Goal: Information Seeking & Learning: Learn about a topic

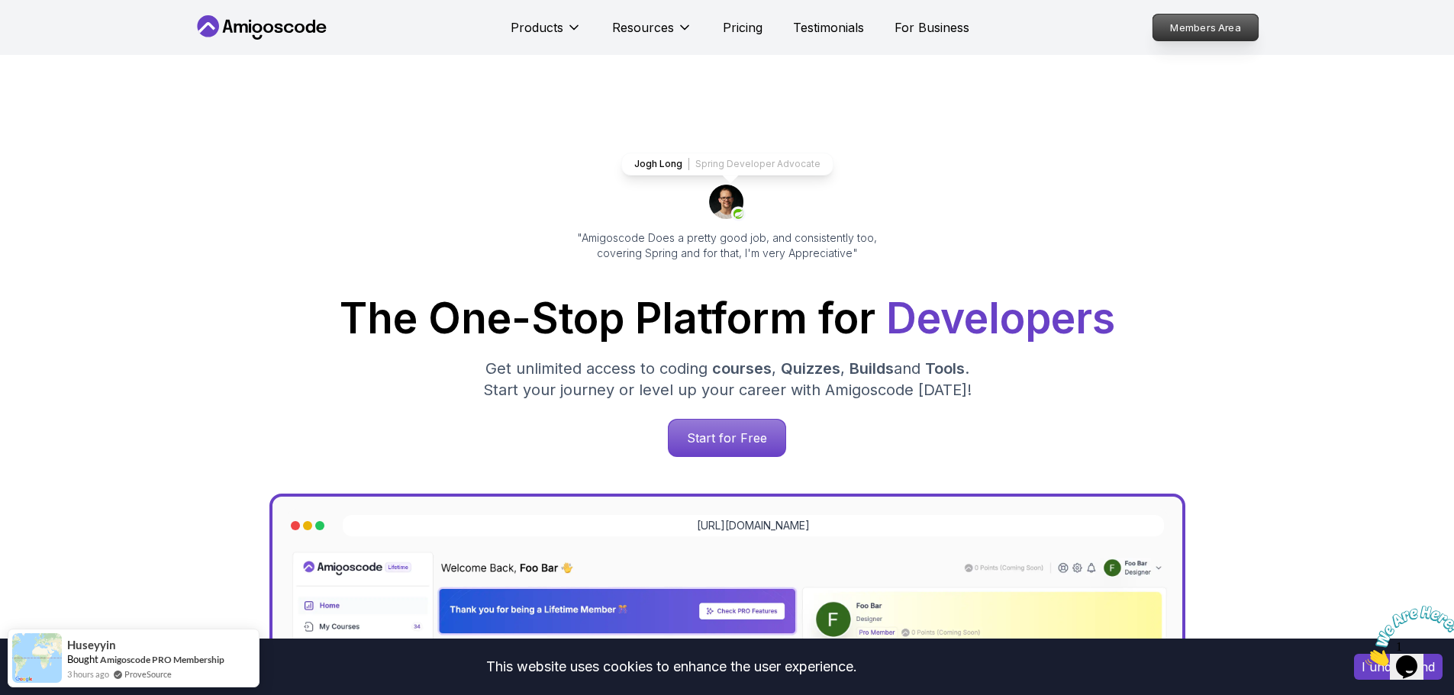
click at [1216, 32] on p "Members Area" at bounding box center [1204, 28] width 105 height 26
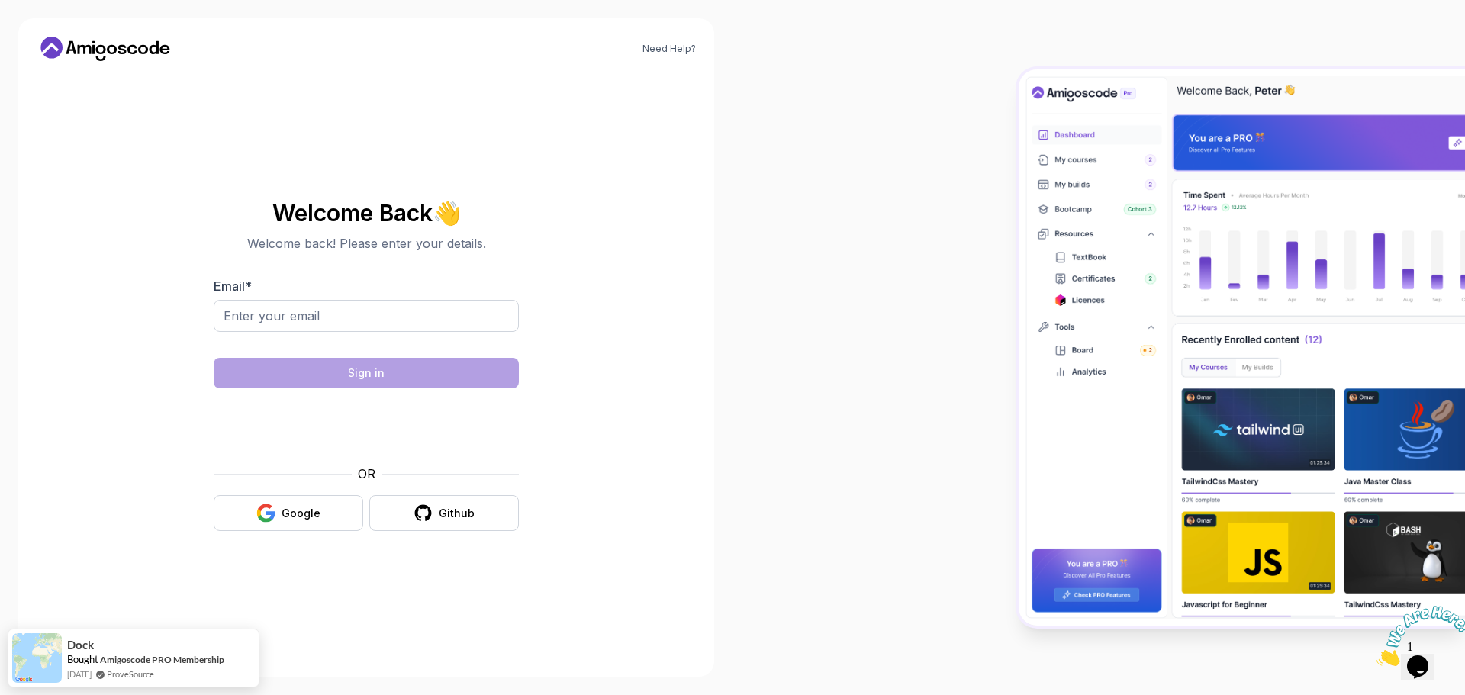
click at [1422, 656] on img at bounding box center [1424, 636] width 95 height 60
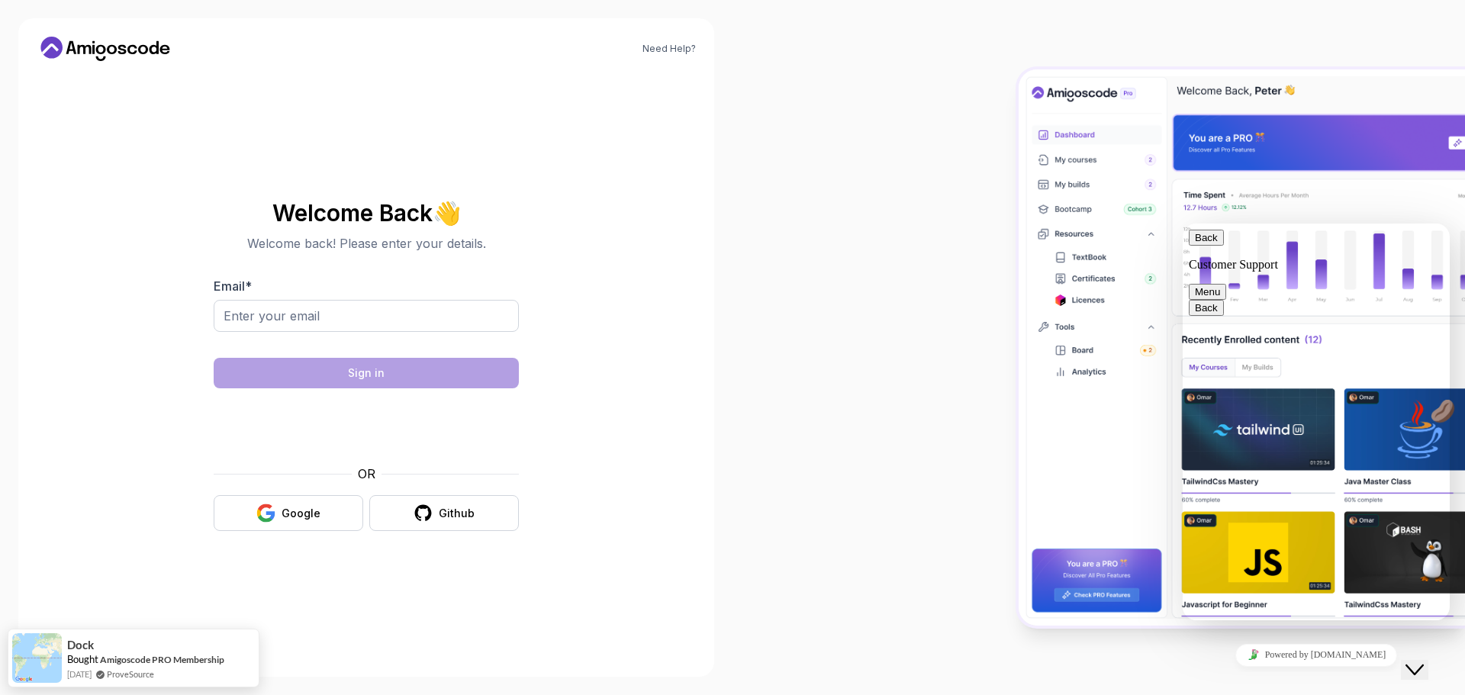
click at [1227, 284] on button "Menu" at bounding box center [1207, 292] width 37 height 16
click at [640, 293] on div "Need Help? Welcome Back 👋 Welcome back! Please enter your details. Email * Sign…" at bounding box center [366, 347] width 696 height 659
click at [282, 308] on input "Email *" at bounding box center [366, 316] width 305 height 32
type input "markwebleytech@gmail.com"
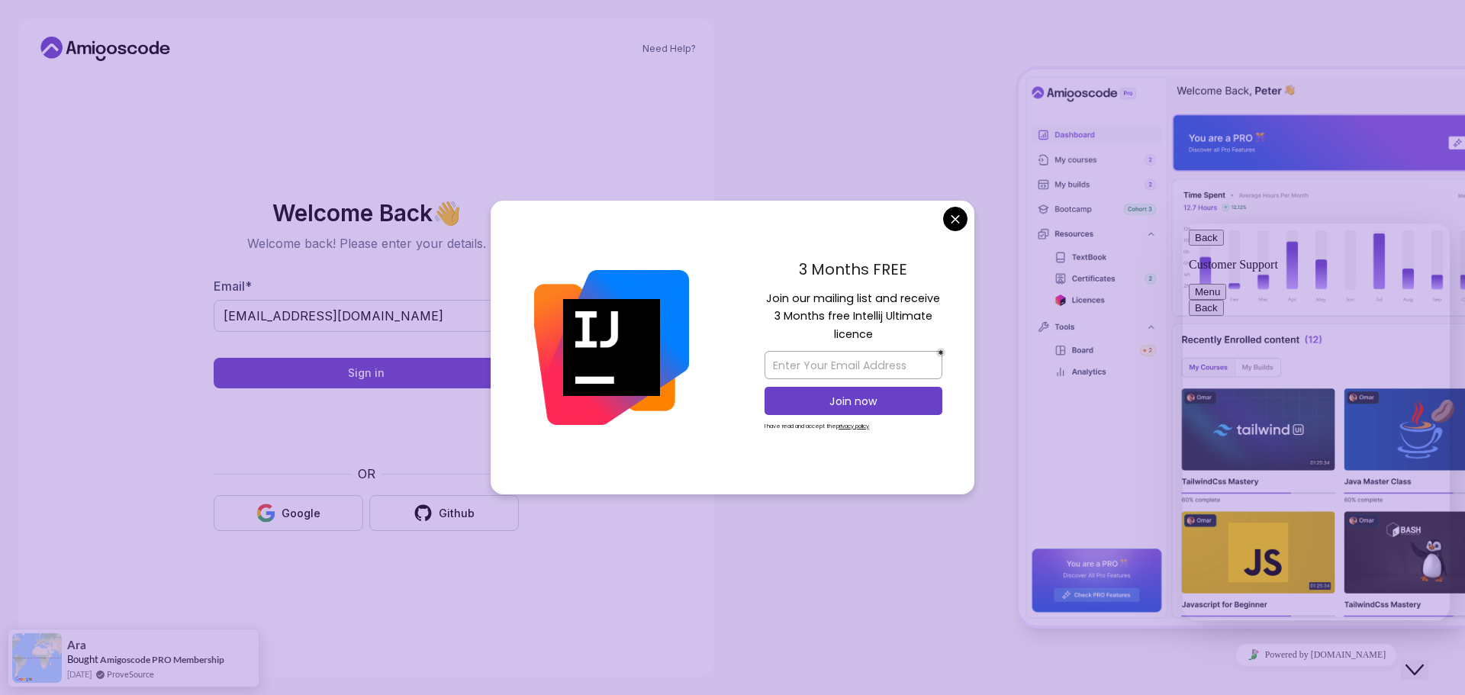
click at [949, 214] on body "Need Help? Welcome Back 👋 Welcome back! Please enter your details. Email * mark…" at bounding box center [732, 347] width 1465 height 695
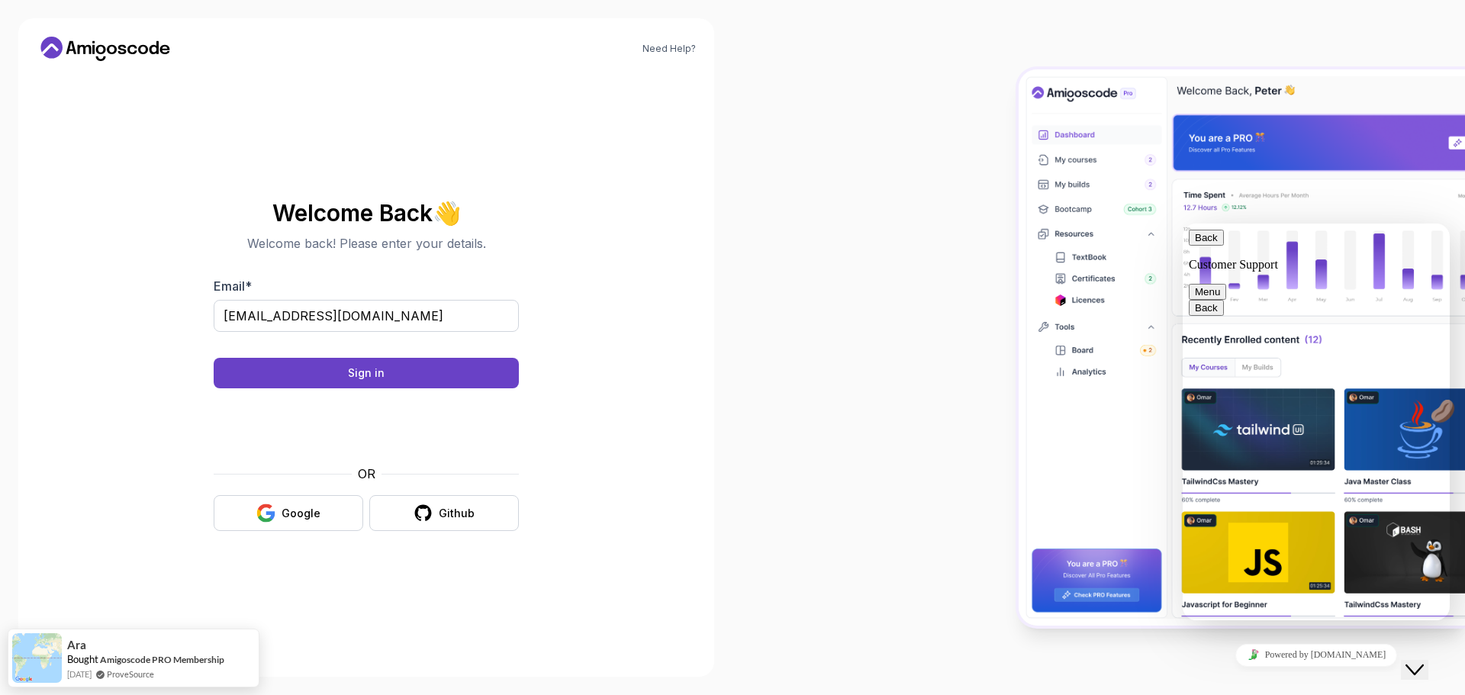
click at [1424, 661] on icon "Close Chat This icon closes the chat window." at bounding box center [1415, 670] width 18 height 18
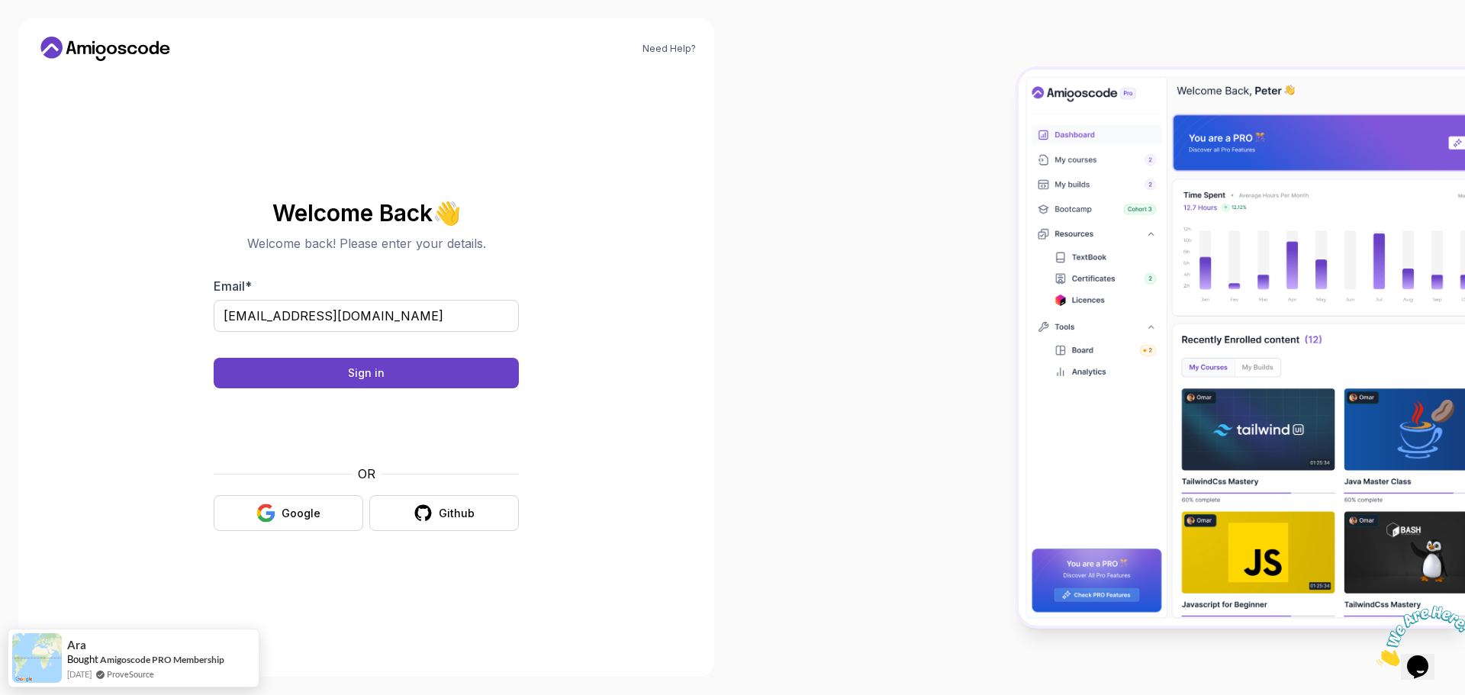
click at [1423, 662] on img at bounding box center [1424, 636] width 95 height 60
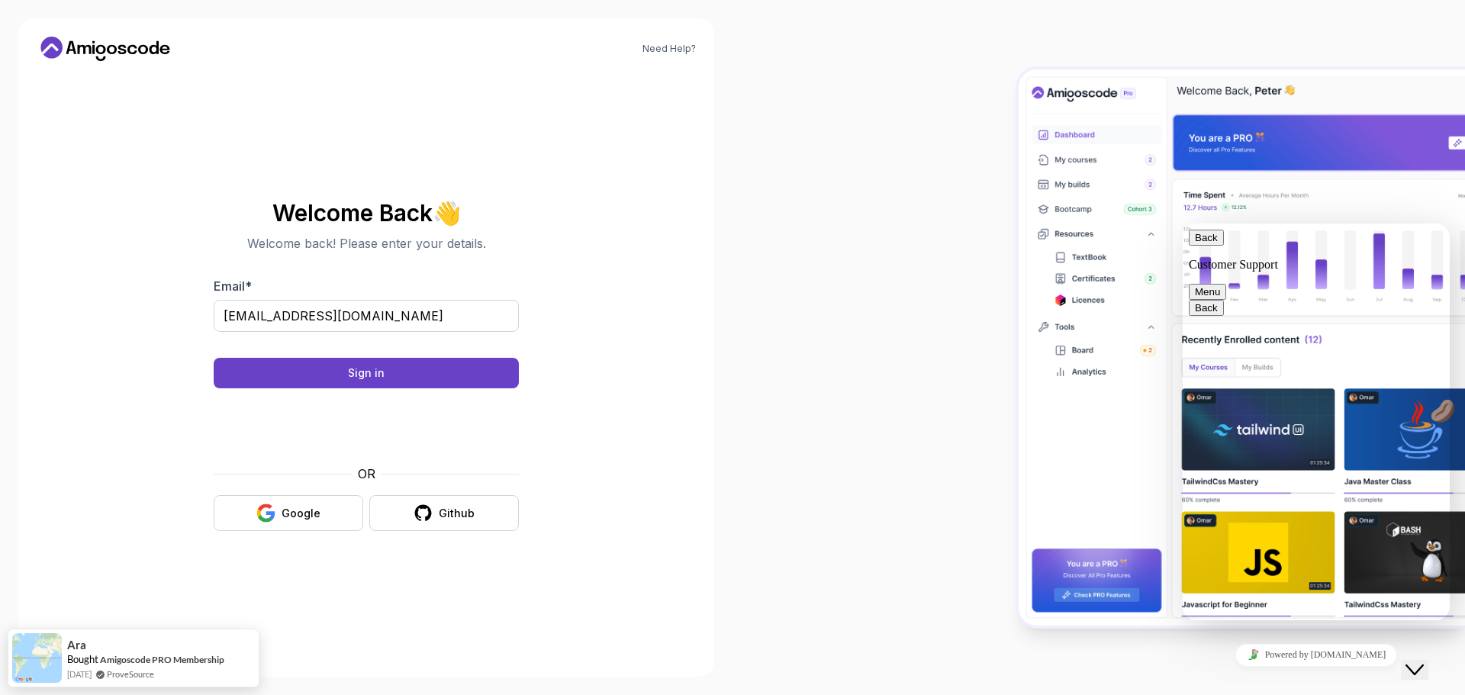
click at [1420, 662] on icon "Close Chat This icon closes the chat window." at bounding box center [1415, 670] width 18 height 18
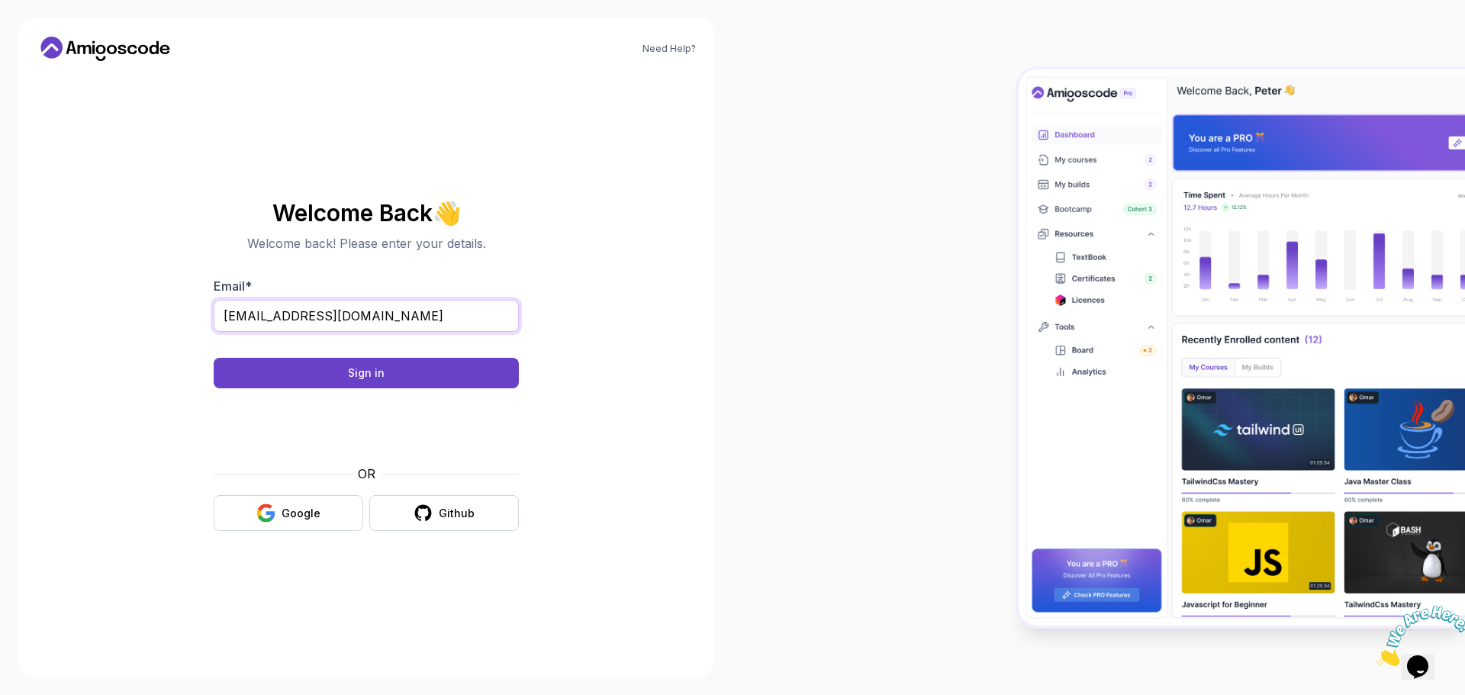
drag, startPoint x: 283, startPoint y: 318, endPoint x: 484, endPoint y: 317, distance: 200.7
click at [485, 317] on input "markwebleytech@gmail.com" at bounding box center [366, 316] width 305 height 32
click at [51, 366] on div "Need Help? Welcome Back 👋 Welcome back! Please enter your details. Email * mark…" at bounding box center [366, 347] width 696 height 659
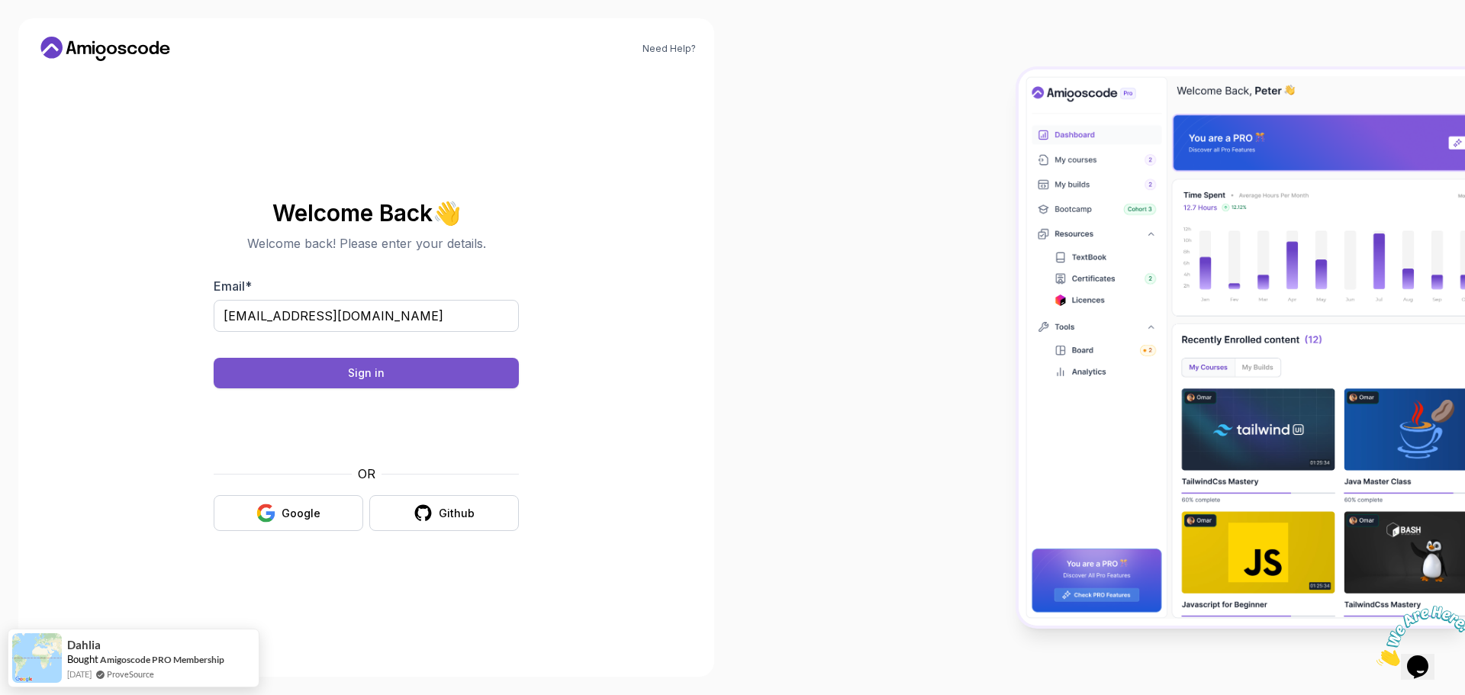
click at [263, 370] on button "Sign in" at bounding box center [366, 373] width 305 height 31
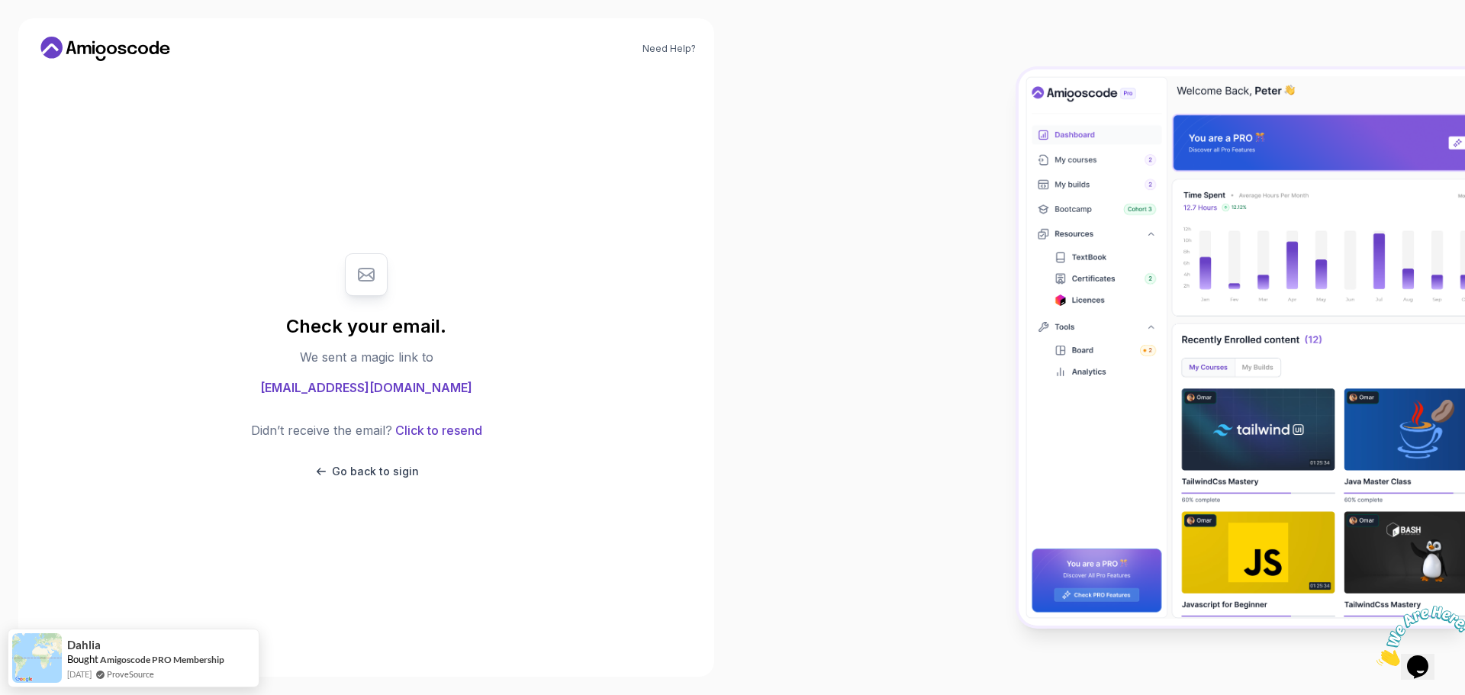
click at [327, 357] on p "We sent a magic link to" at bounding box center [367, 357] width 134 height 18
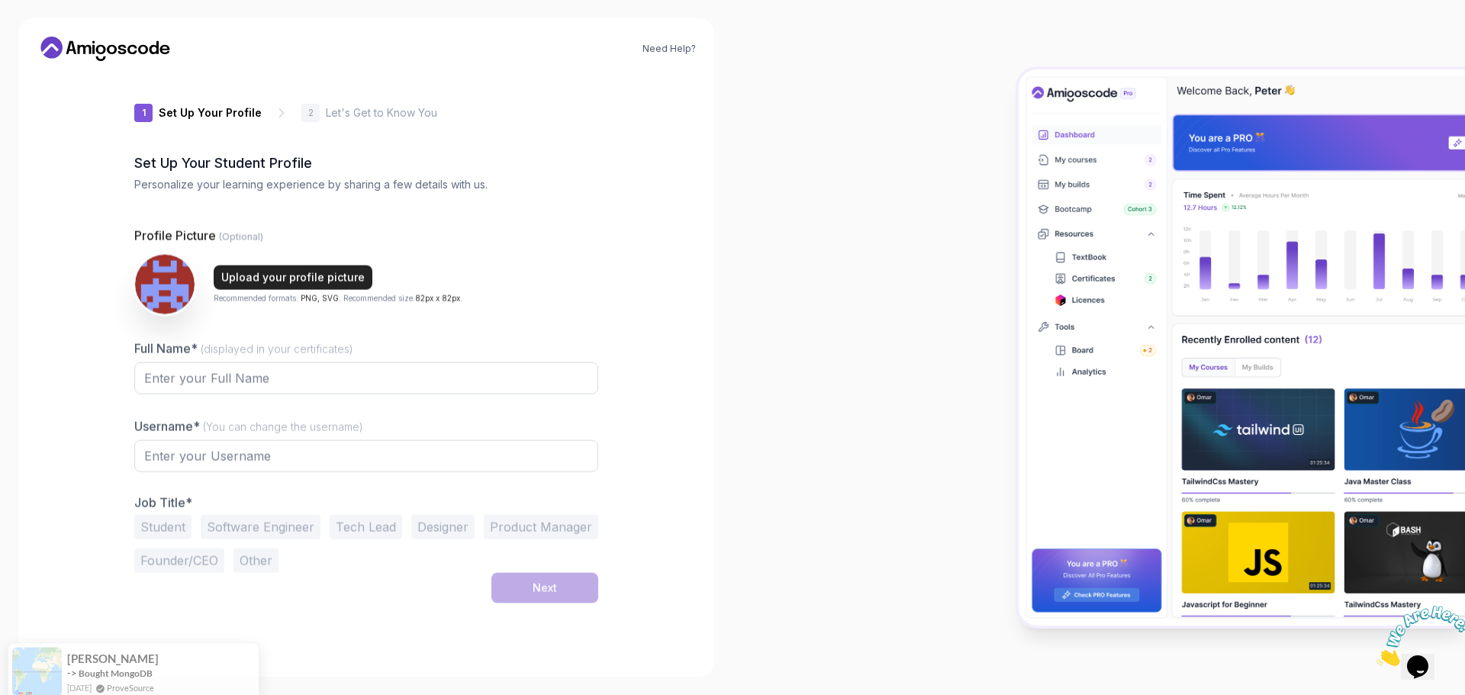
type input "livelywolf5b286"
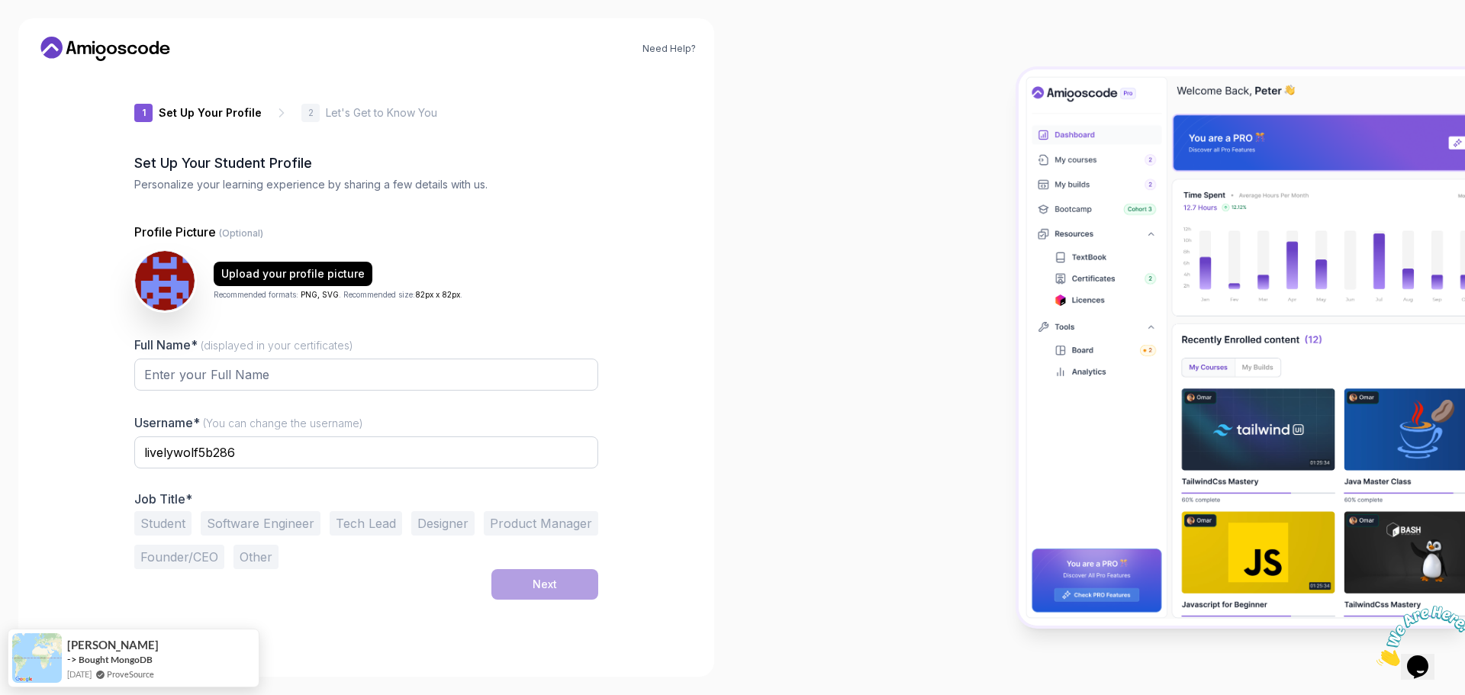
click at [595, 253] on div "Upload your profile picture Recommended formats: PNG, SVG . Recommended size: 8…" at bounding box center [366, 280] width 464 height 61
click at [203, 379] on input "Full Name* (displayed in your certificates)" at bounding box center [366, 375] width 464 height 32
drag, startPoint x: 190, startPoint y: 376, endPoint x: 382, endPoint y: 388, distance: 192.7
click at [382, 388] on input "Mark Webley" at bounding box center [366, 375] width 464 height 32
type input "Mark W"
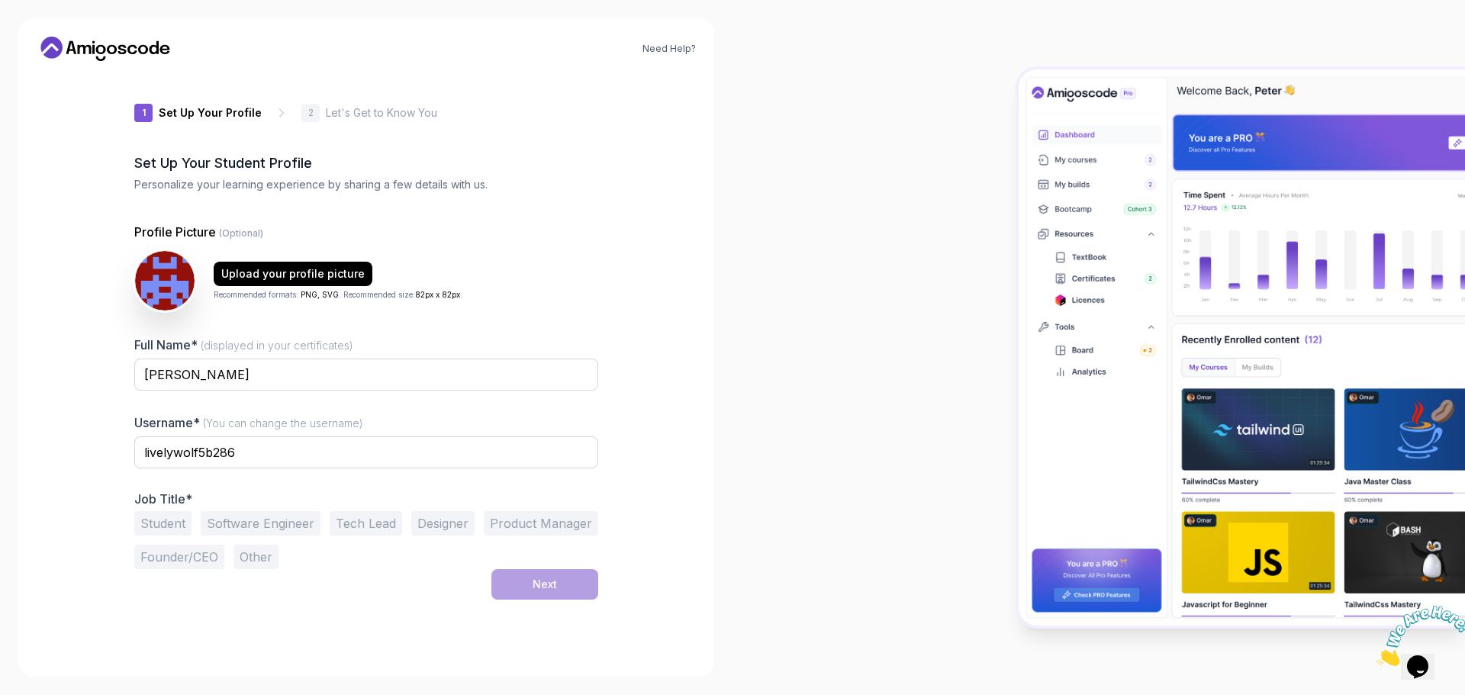
click at [134, 489] on div "1 Set Up Your Profile 1 Set Up Your Profile 2 Let's Get to Know You Set Up Your…" at bounding box center [366, 365] width 513 height 585
click at [159, 459] on input "livelywolf5b286" at bounding box center [366, 453] width 464 height 32
type input "FullstackGuy"
click at [753, 509] on div at bounding box center [1099, 347] width 733 height 695
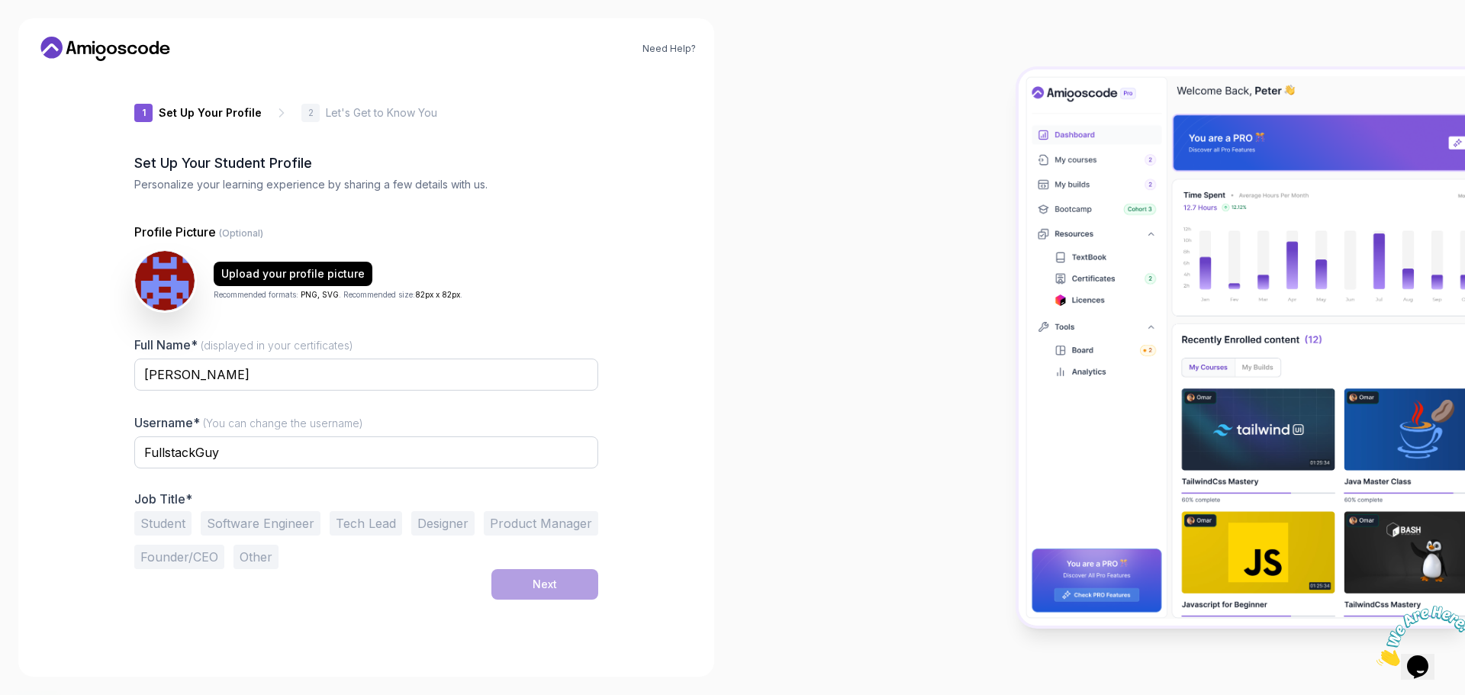
click at [145, 492] on p "Job Title*" at bounding box center [366, 499] width 464 height 15
click at [257, 526] on button "Software Engineer" at bounding box center [261, 523] width 120 height 24
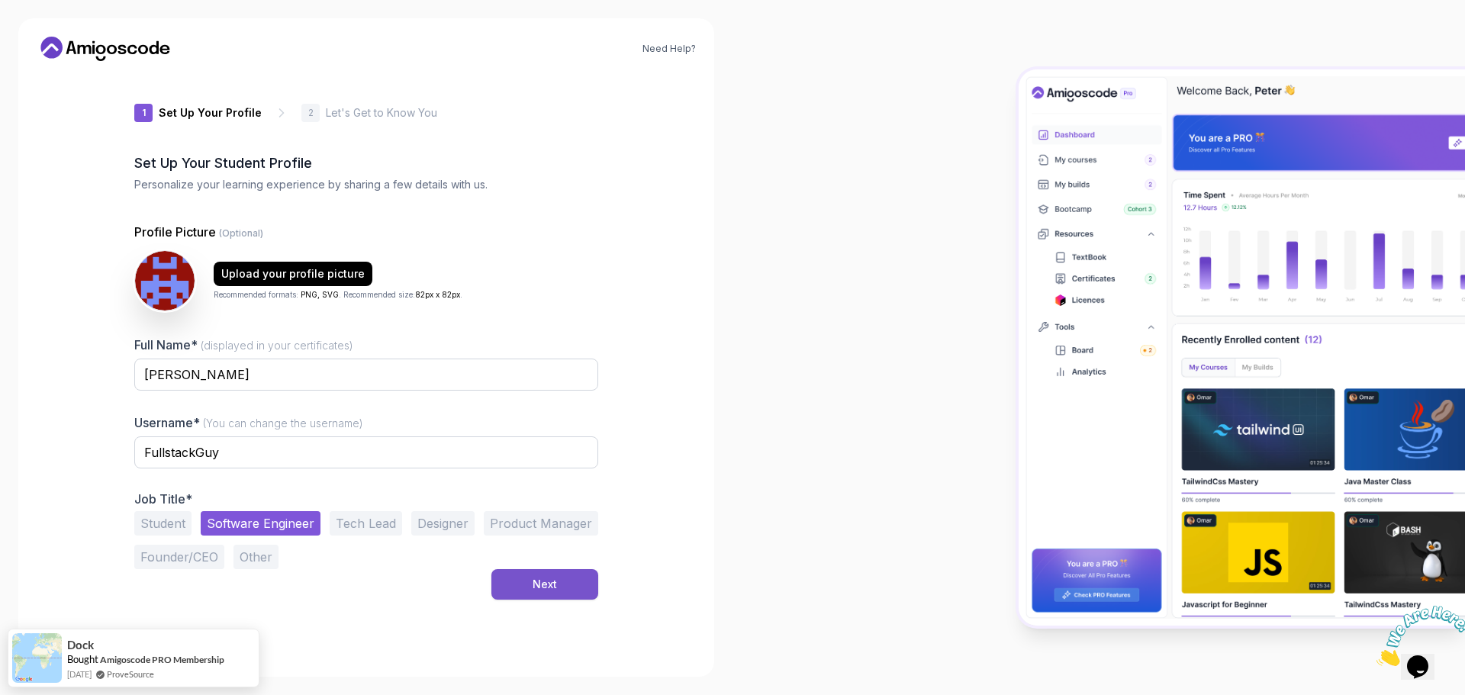
click at [563, 579] on button "Next" at bounding box center [545, 584] width 107 height 31
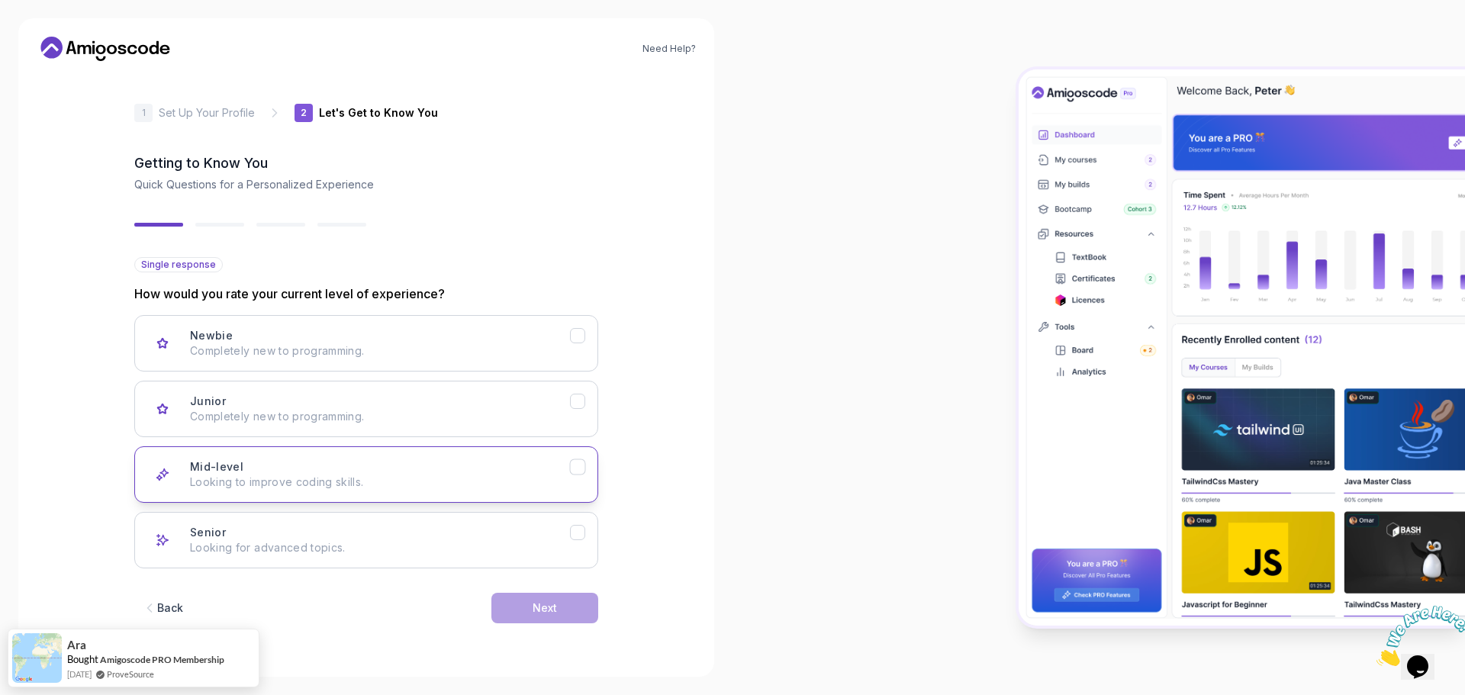
drag, startPoint x: 582, startPoint y: 468, endPoint x: 567, endPoint y: 498, distance: 34.1
click at [582, 468] on icon "Mid-level" at bounding box center [578, 467] width 15 height 15
click at [579, 535] on icon "Senior" at bounding box center [578, 533] width 15 height 15
click at [555, 612] on div "Next" at bounding box center [545, 608] width 24 height 15
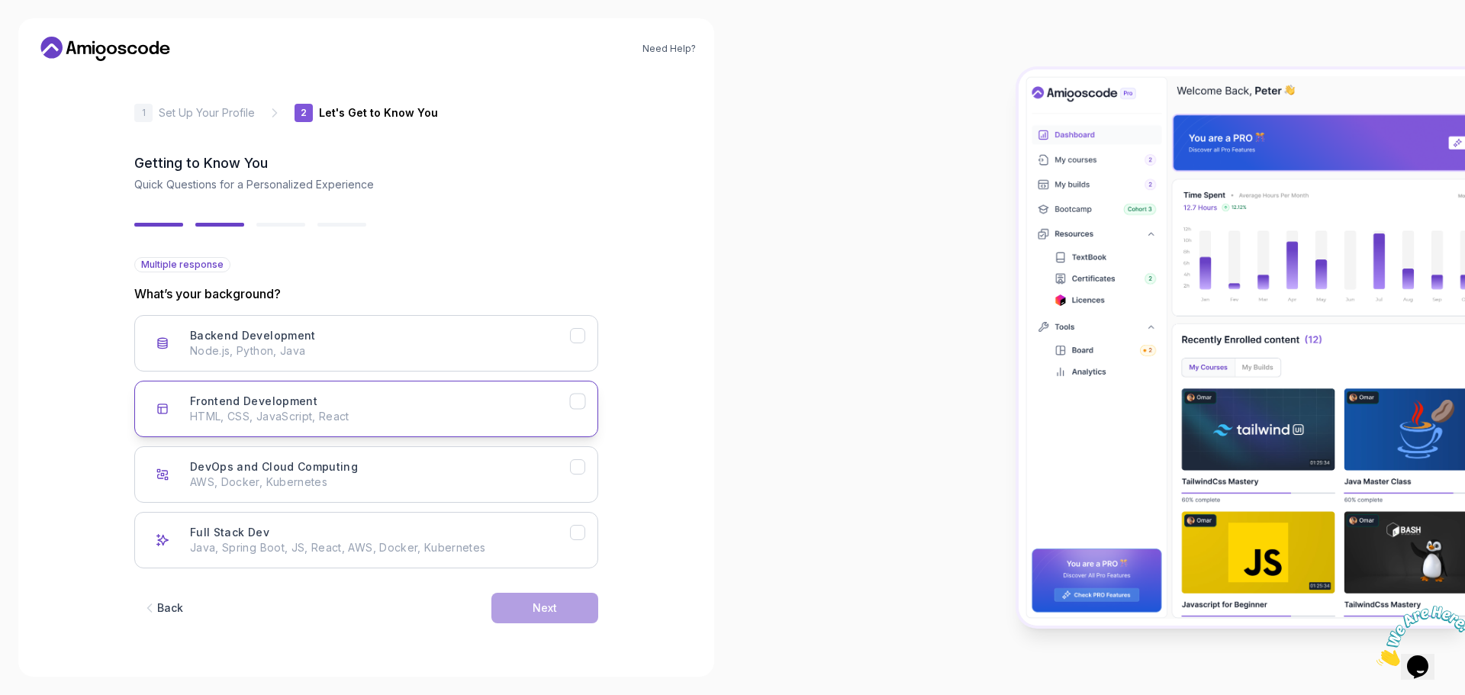
click at [575, 405] on icon "Frontend Development" at bounding box center [578, 402] width 15 height 15
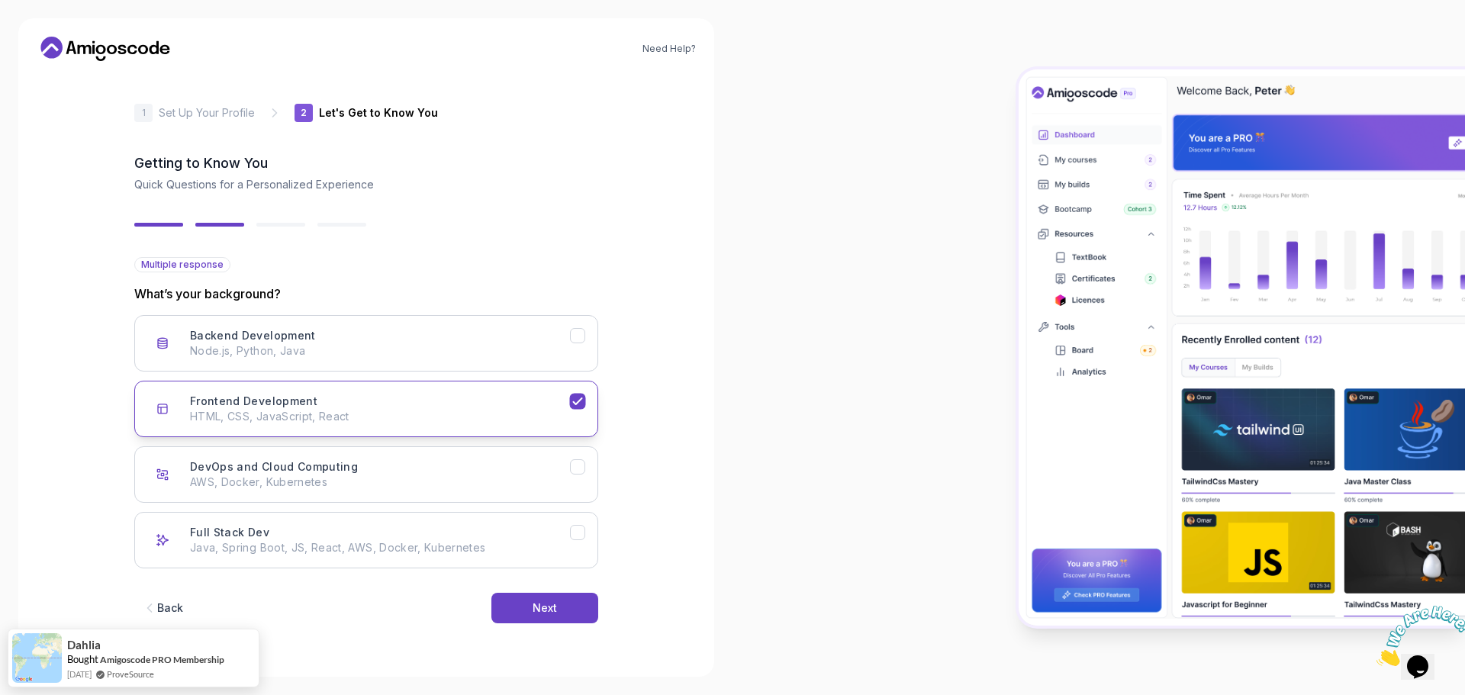
click at [581, 396] on icon "Frontend Development" at bounding box center [578, 402] width 15 height 15
click at [579, 400] on icon "Frontend Development" at bounding box center [578, 402] width 15 height 15
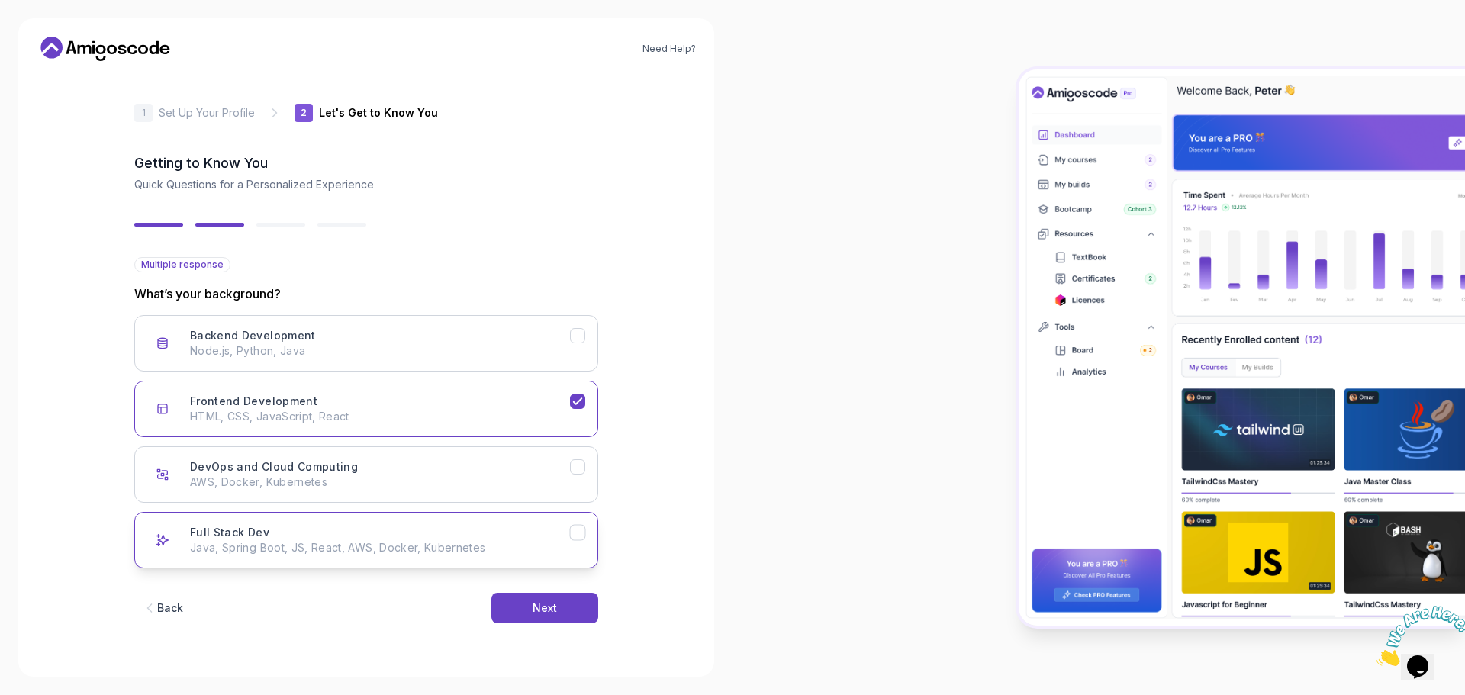
click at [575, 534] on icon "Full Stack Dev" at bounding box center [577, 533] width 8 height 6
click at [552, 612] on div "Next" at bounding box center [545, 608] width 24 height 15
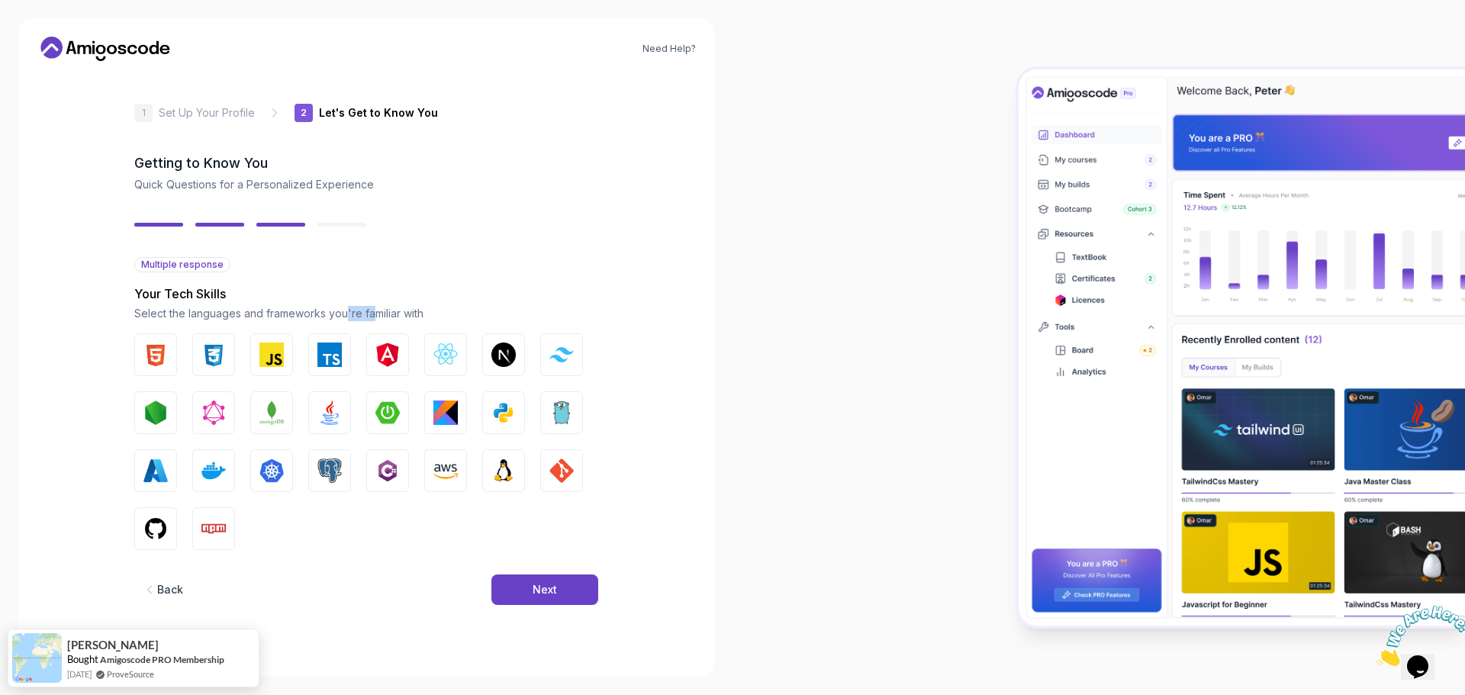
drag, startPoint x: 344, startPoint y: 316, endPoint x: 401, endPoint y: 318, distance: 56.5
click at [401, 318] on p "Select the languages and frameworks you're familiar with" at bounding box center [366, 313] width 464 height 15
click at [385, 367] on button "Angular" at bounding box center [387, 355] width 43 height 43
click at [450, 360] on img "button" at bounding box center [446, 355] width 24 height 24
click at [143, 351] on button "HTML" at bounding box center [155, 355] width 43 height 43
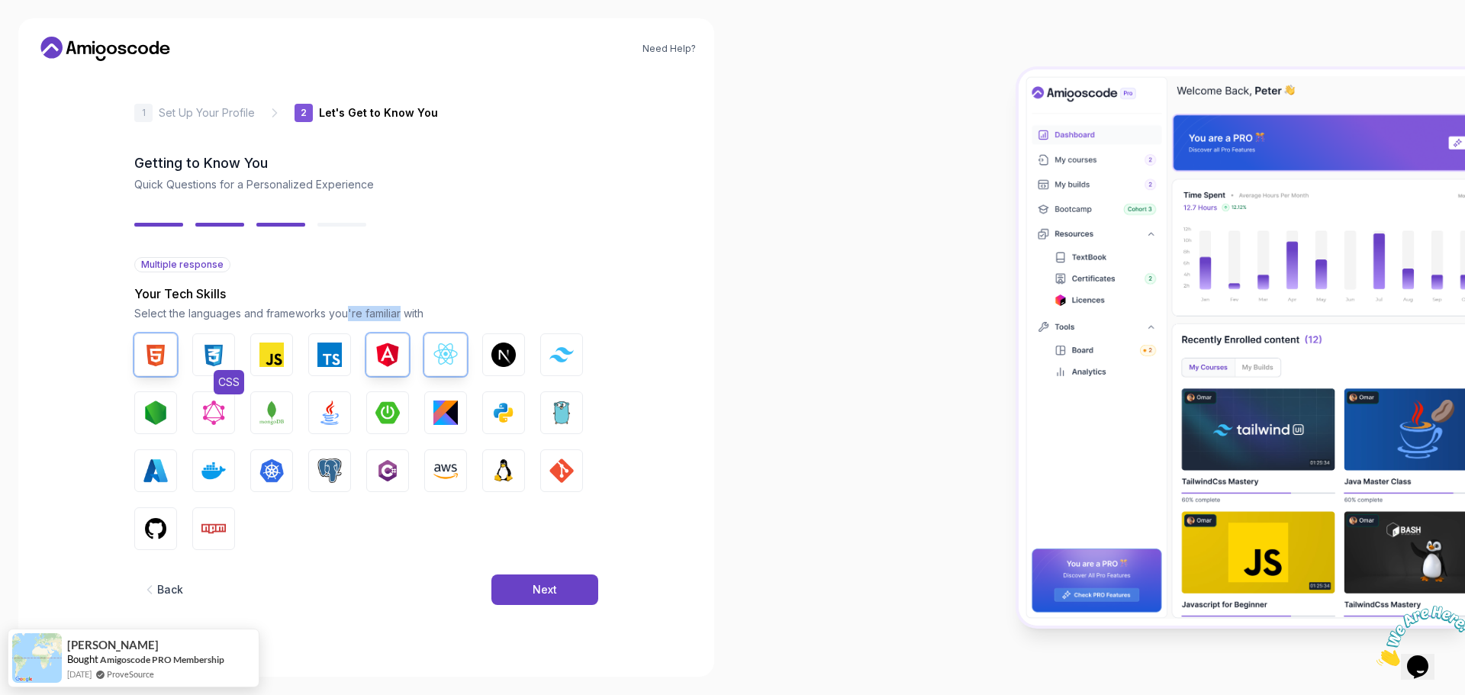
click at [219, 358] on img "button" at bounding box center [213, 355] width 24 height 24
click at [270, 419] on img "button" at bounding box center [272, 413] width 24 height 24
click at [388, 405] on img "button" at bounding box center [388, 413] width 24 height 24
click at [453, 466] on img "button" at bounding box center [446, 471] width 24 height 24
click at [161, 535] on img "button" at bounding box center [155, 529] width 24 height 24
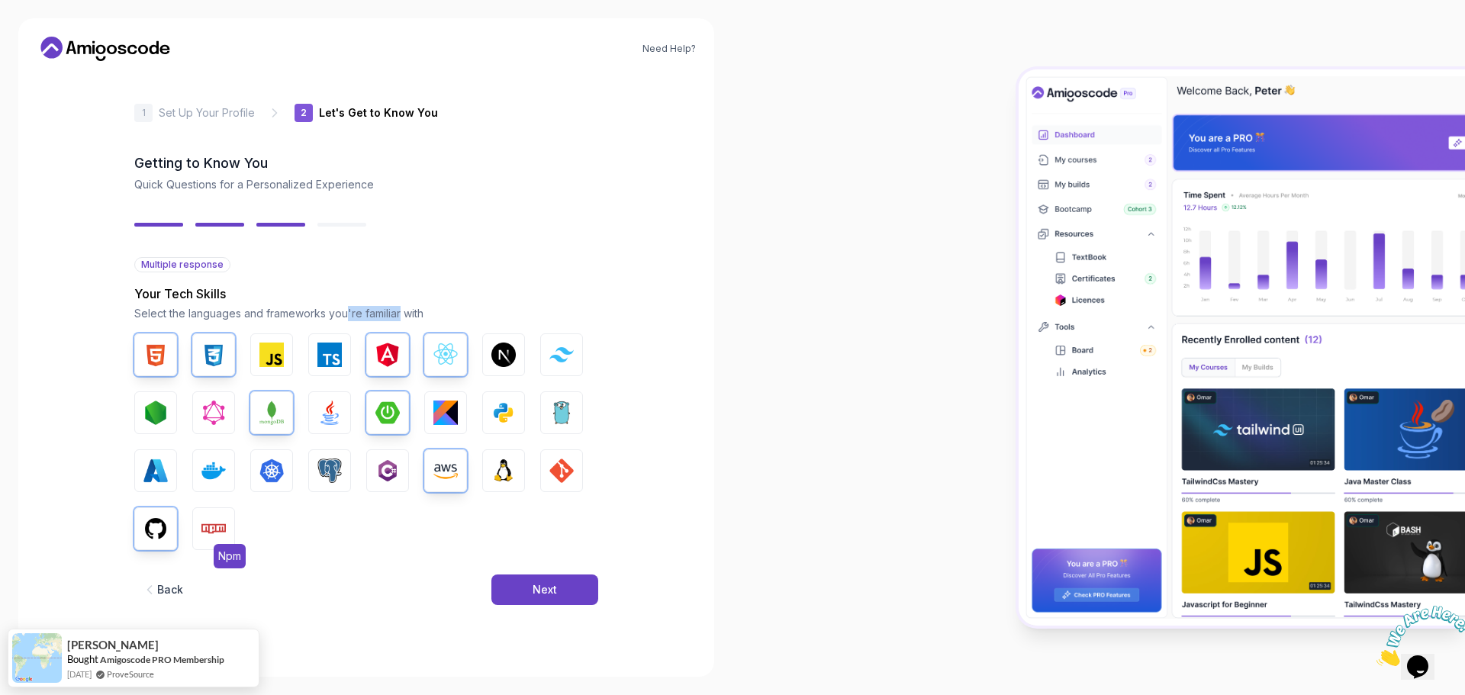
click at [201, 534] on img "button" at bounding box center [213, 529] width 24 height 24
click at [508, 408] on img "button" at bounding box center [504, 413] width 24 height 24
click at [336, 407] on img "button" at bounding box center [330, 413] width 24 height 24
click at [213, 411] on img "button" at bounding box center [213, 413] width 24 height 24
click at [166, 412] on img "button" at bounding box center [155, 413] width 24 height 24
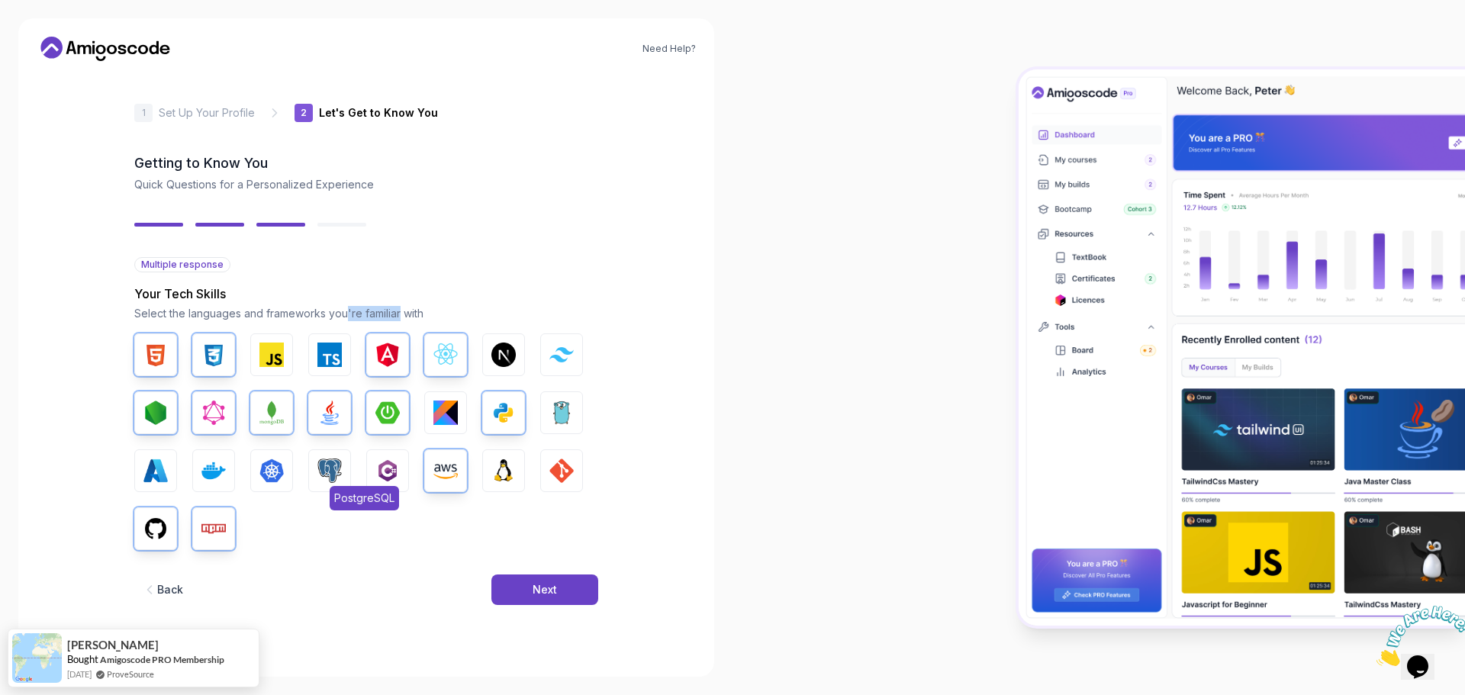
click at [330, 465] on img "button" at bounding box center [330, 471] width 24 height 24
click at [205, 467] on img "button" at bounding box center [213, 471] width 24 height 24
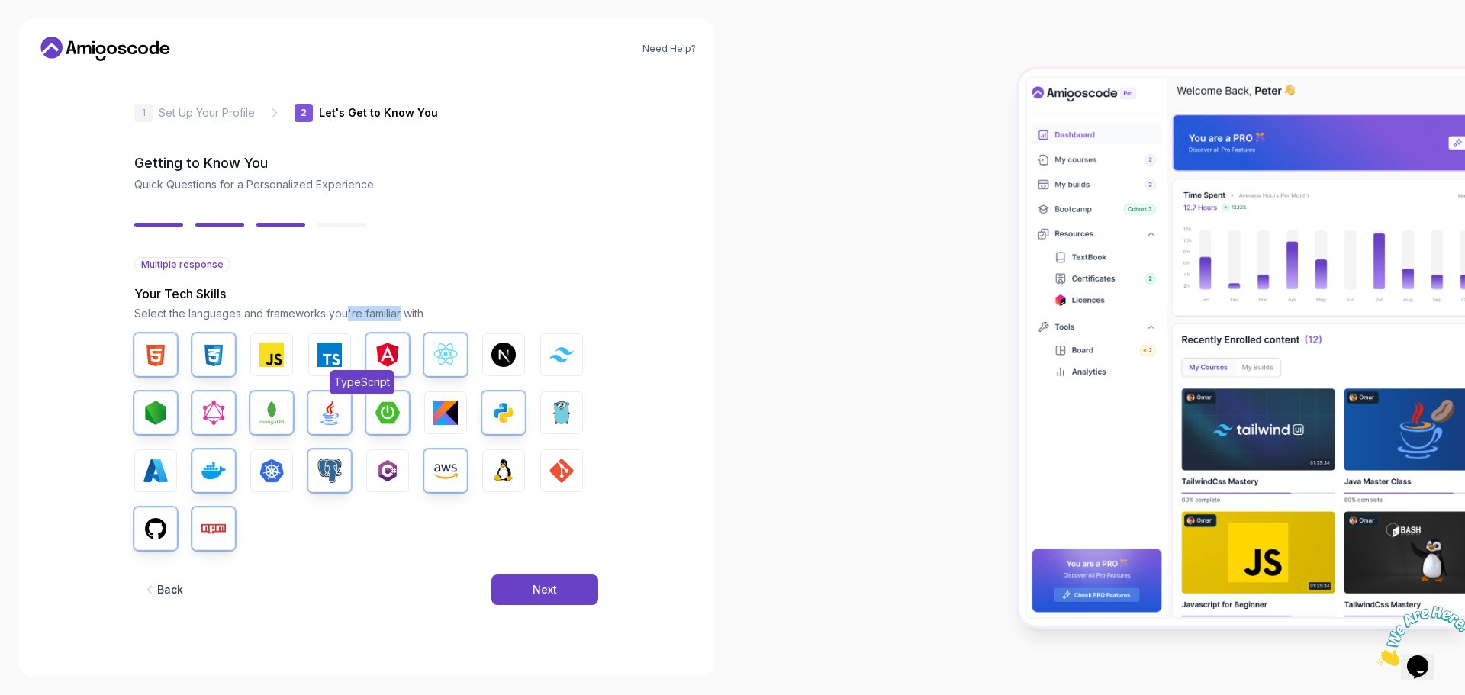
click at [317, 356] on button "TypeScript" at bounding box center [329, 355] width 43 height 43
click at [273, 353] on img "button" at bounding box center [272, 355] width 24 height 24
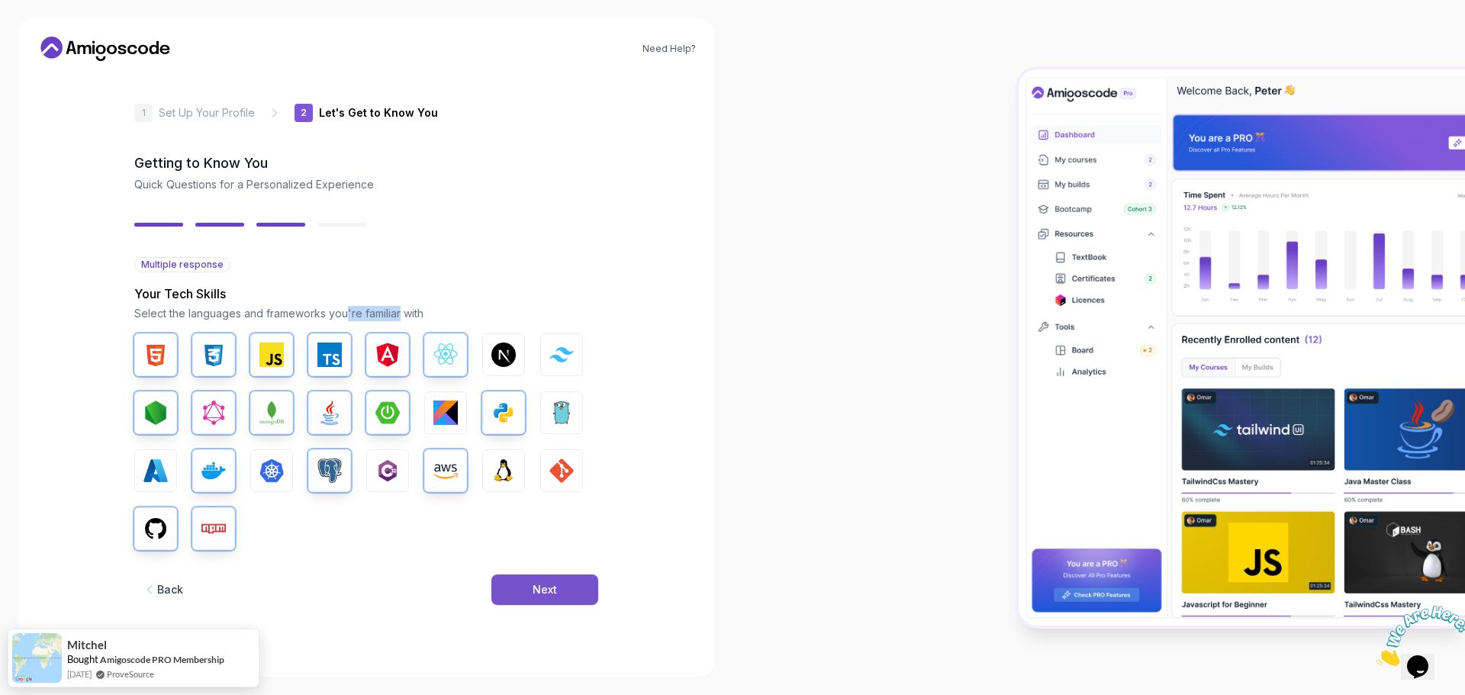
click at [550, 587] on div "Next" at bounding box center [545, 589] width 24 height 15
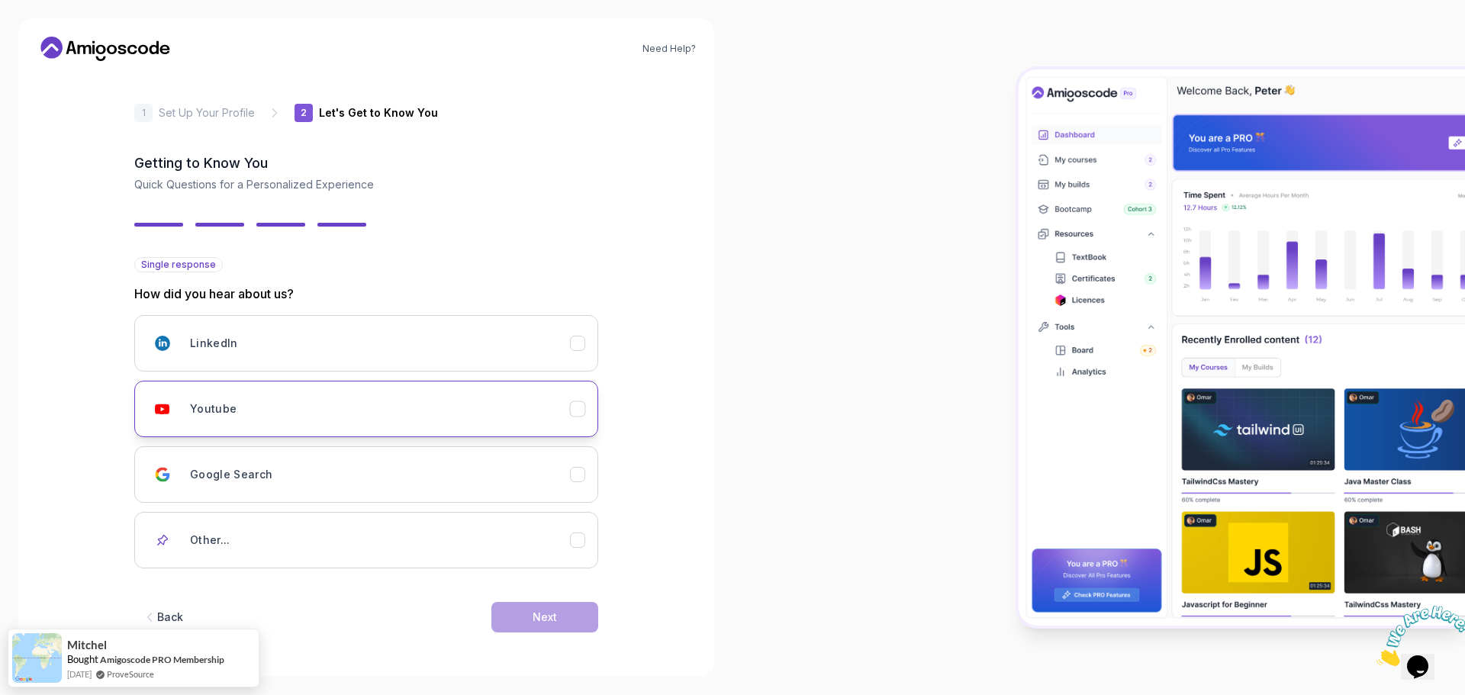
click at [253, 423] on div "Youtube" at bounding box center [380, 409] width 380 height 31
click at [525, 618] on button "Next" at bounding box center [545, 617] width 107 height 31
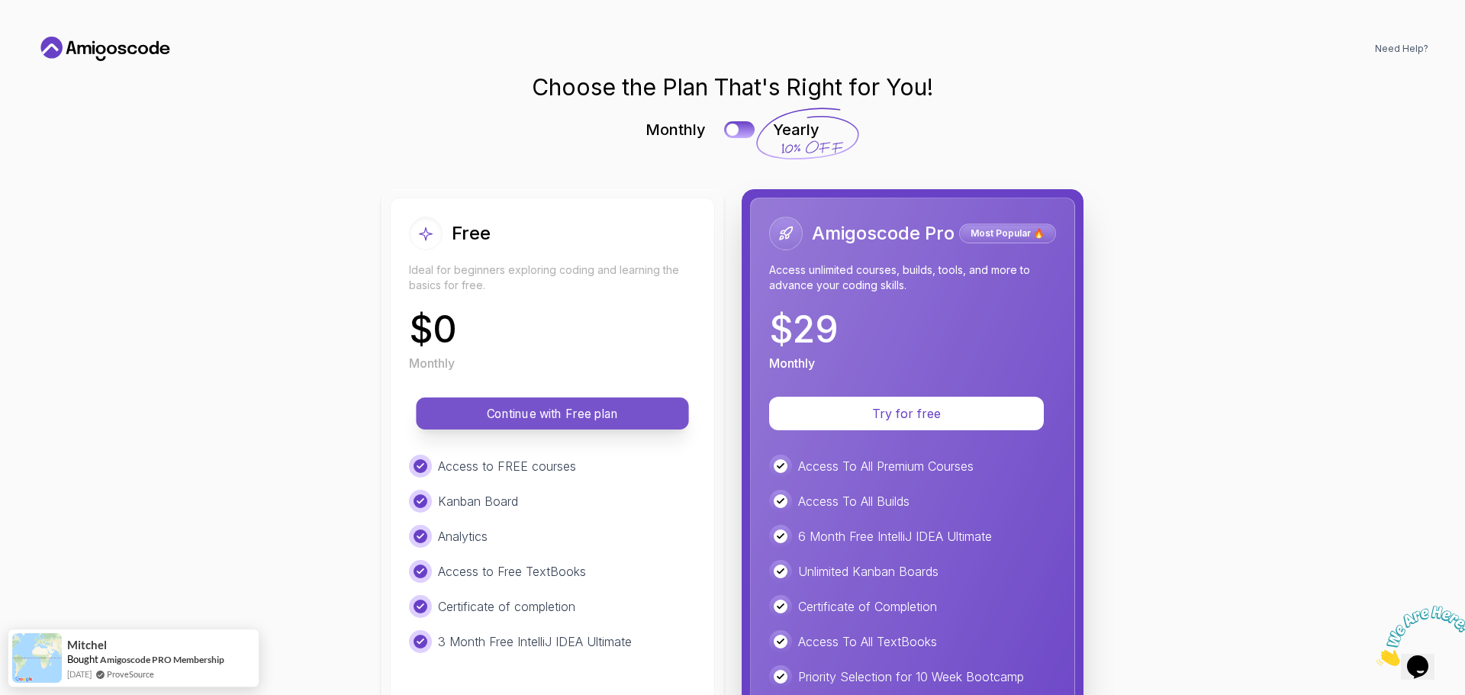
click at [496, 420] on p "Continue with Free plan" at bounding box center [553, 414] width 238 height 18
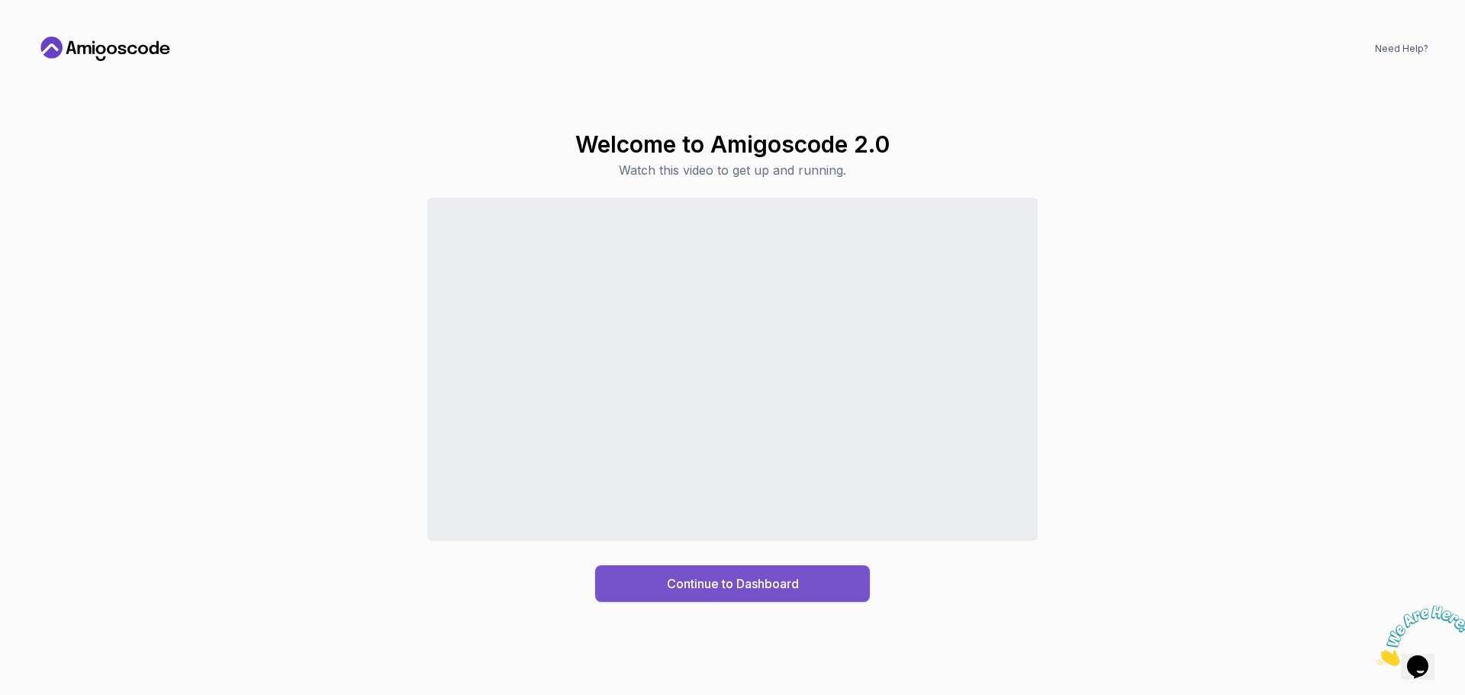
click at [759, 583] on div "Continue to Dashboard" at bounding box center [733, 584] width 132 height 18
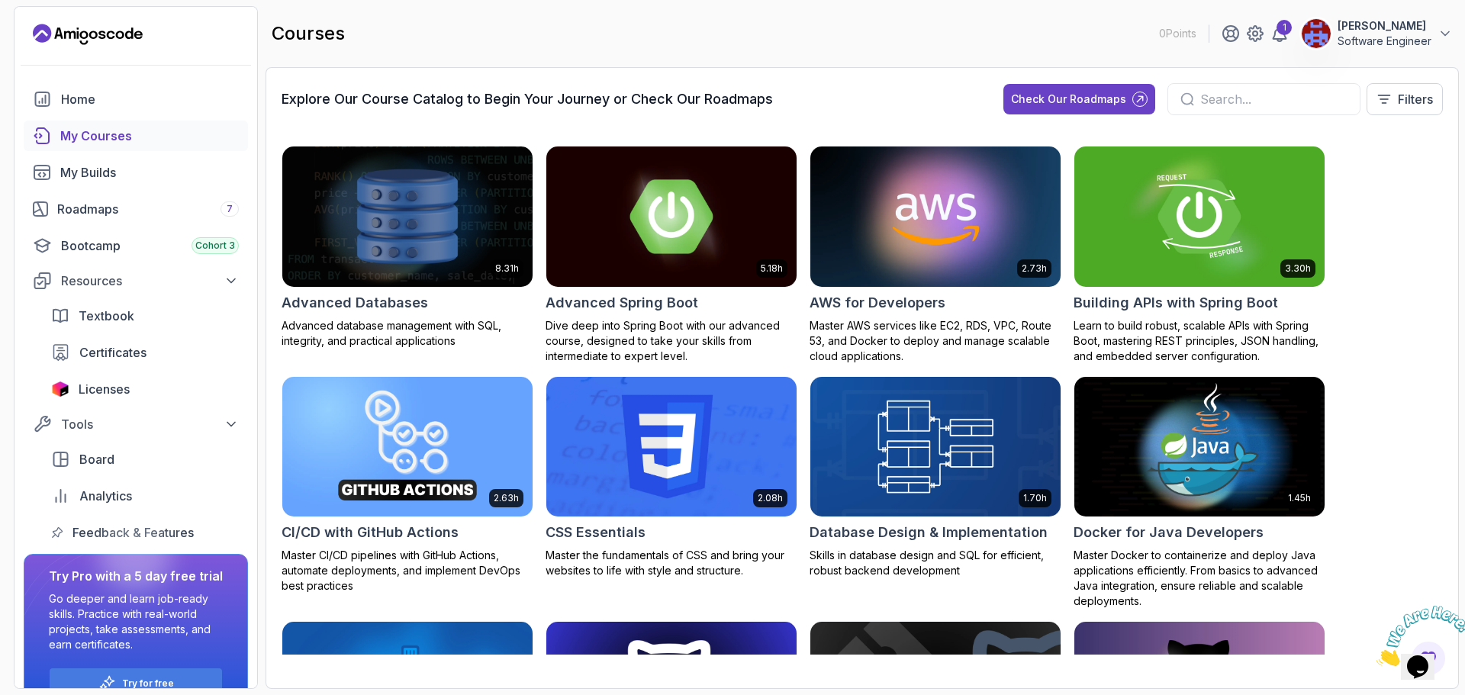
click at [82, 143] on div "My Courses" at bounding box center [149, 136] width 179 height 18
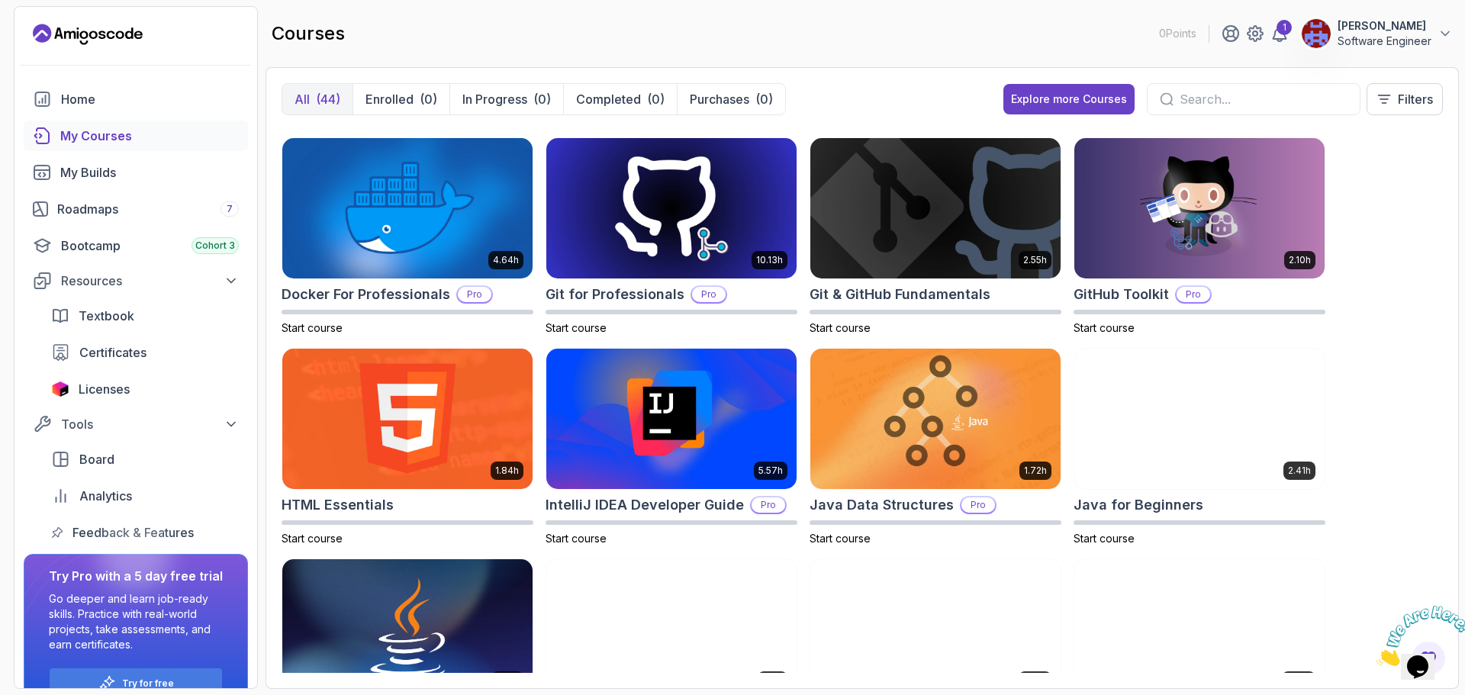
scroll to position [305, 0]
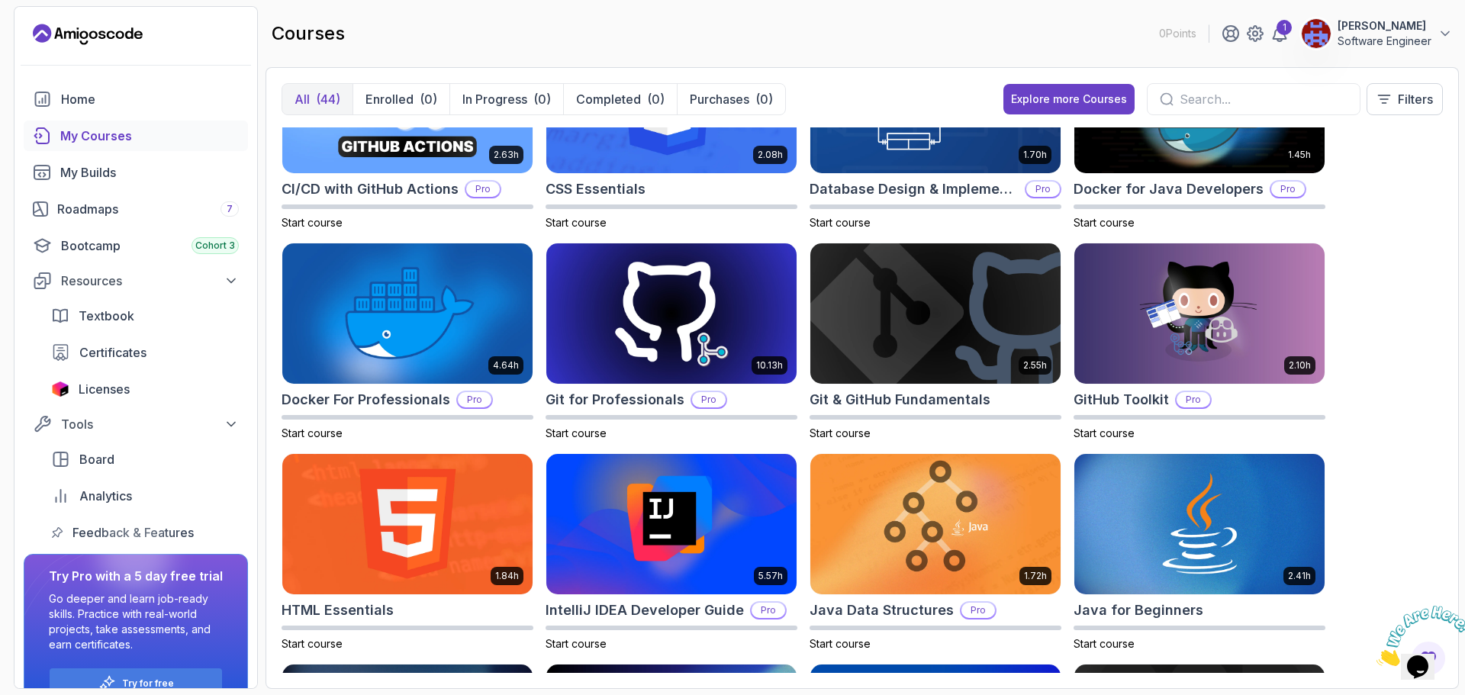
click at [1195, 98] on input "text" at bounding box center [1264, 99] width 168 height 18
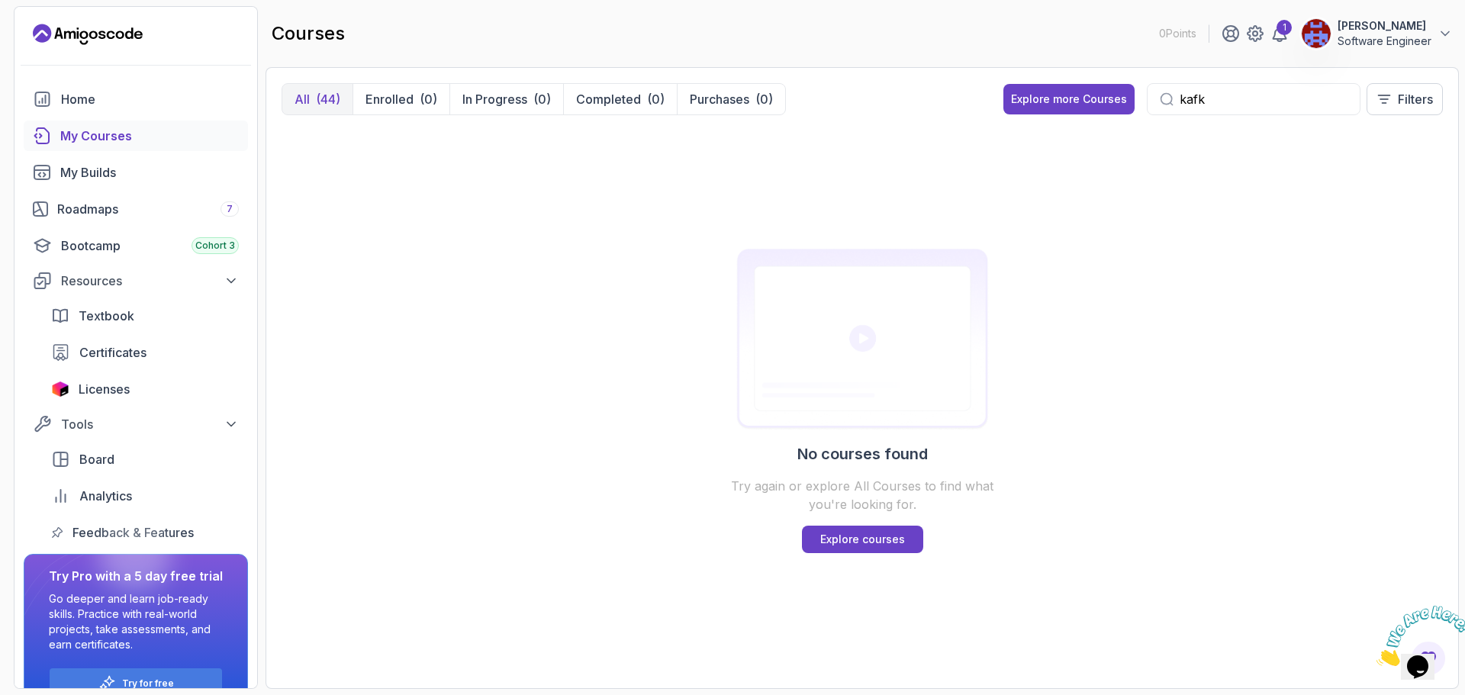
type input "kafka"
click at [1202, 99] on input "kafka" at bounding box center [1264, 99] width 168 height 18
click at [1174, 98] on div "kafka" at bounding box center [1254, 99] width 214 height 32
click at [1185, 98] on input "kafka" at bounding box center [1264, 99] width 168 height 18
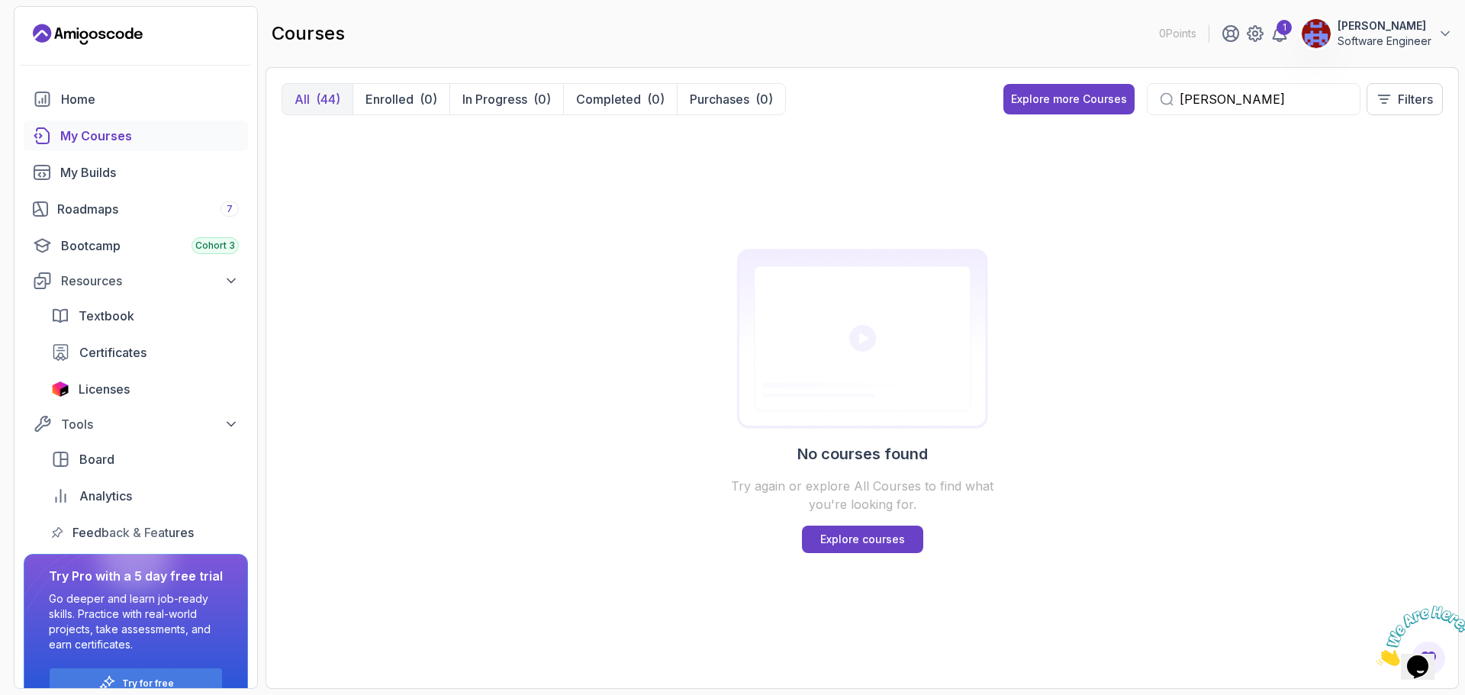
click at [1185, 98] on input "kafka" at bounding box center [1264, 99] width 168 height 18
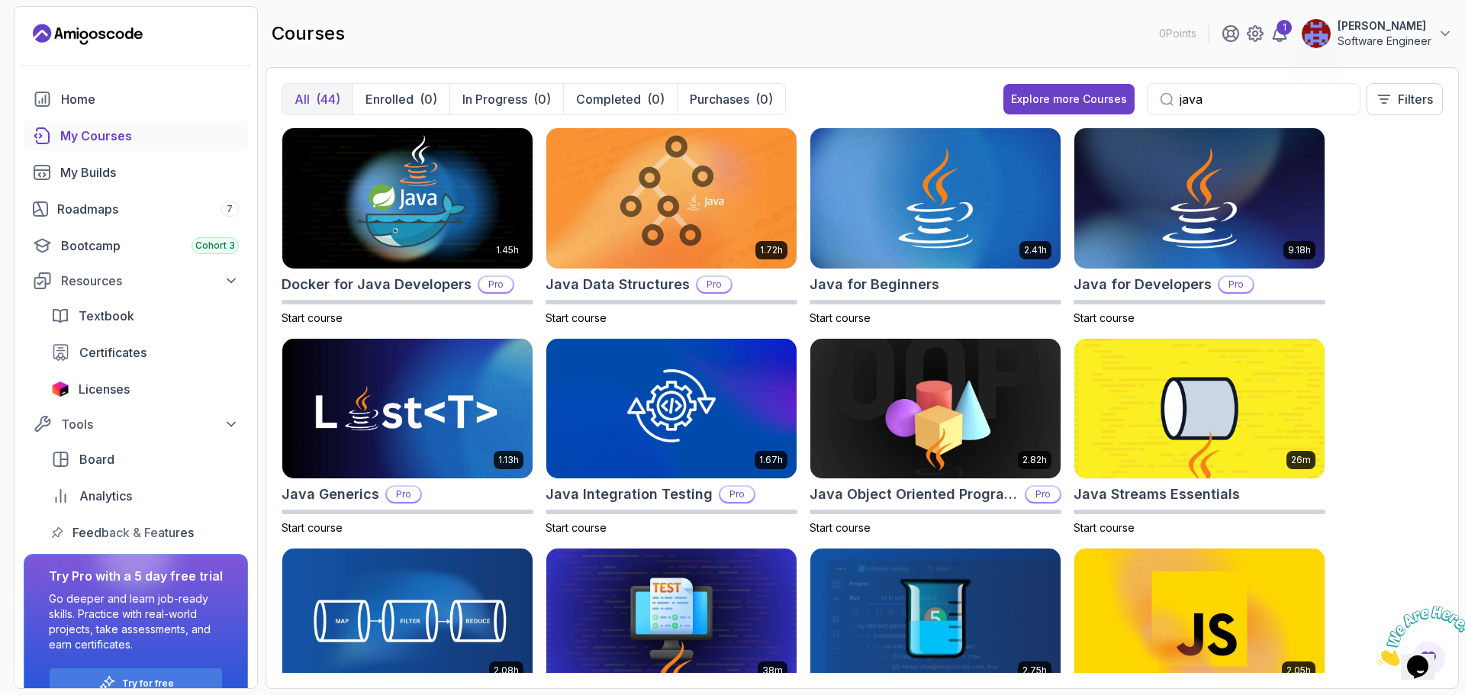
type input "java"
click at [312, 102] on button "All (44)" at bounding box center [317, 99] width 70 height 31
click at [425, 215] on img at bounding box center [407, 197] width 263 height 147
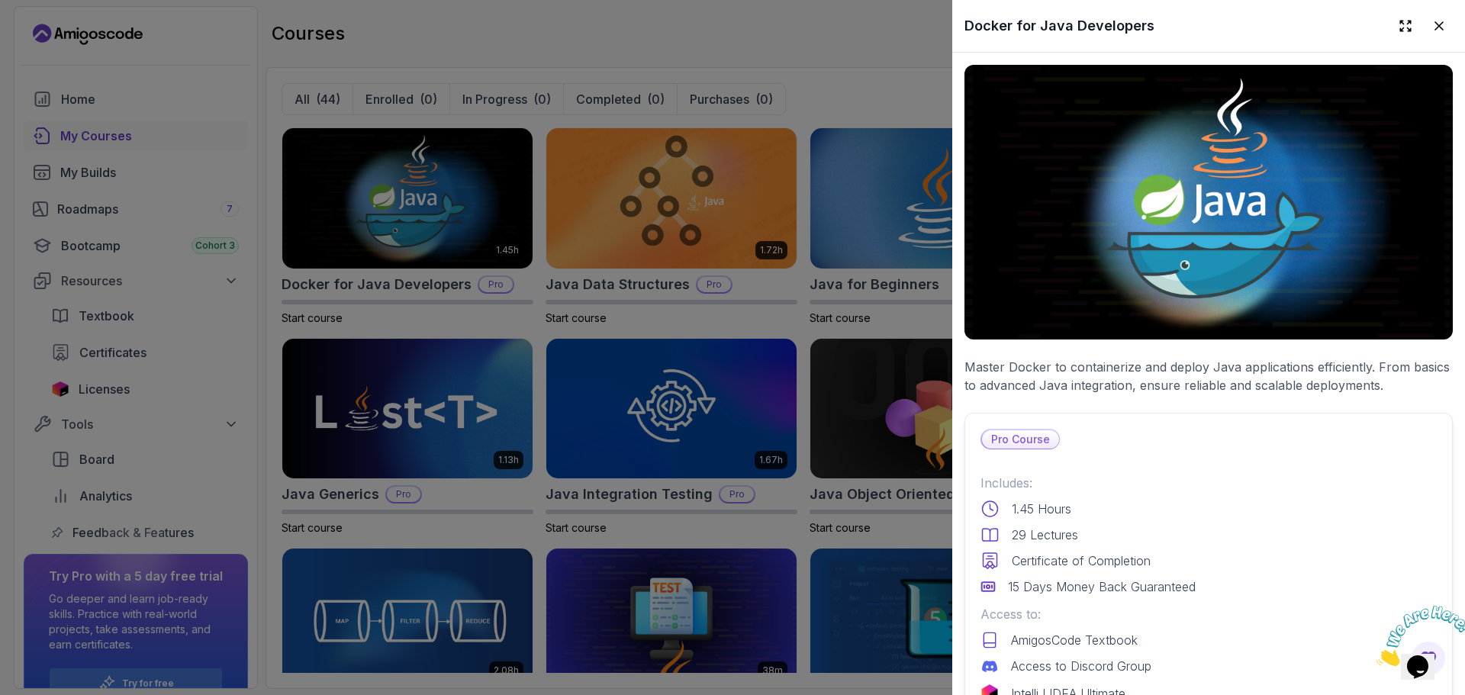
click at [1038, 435] on p "Pro Course" at bounding box center [1020, 439] width 77 height 18
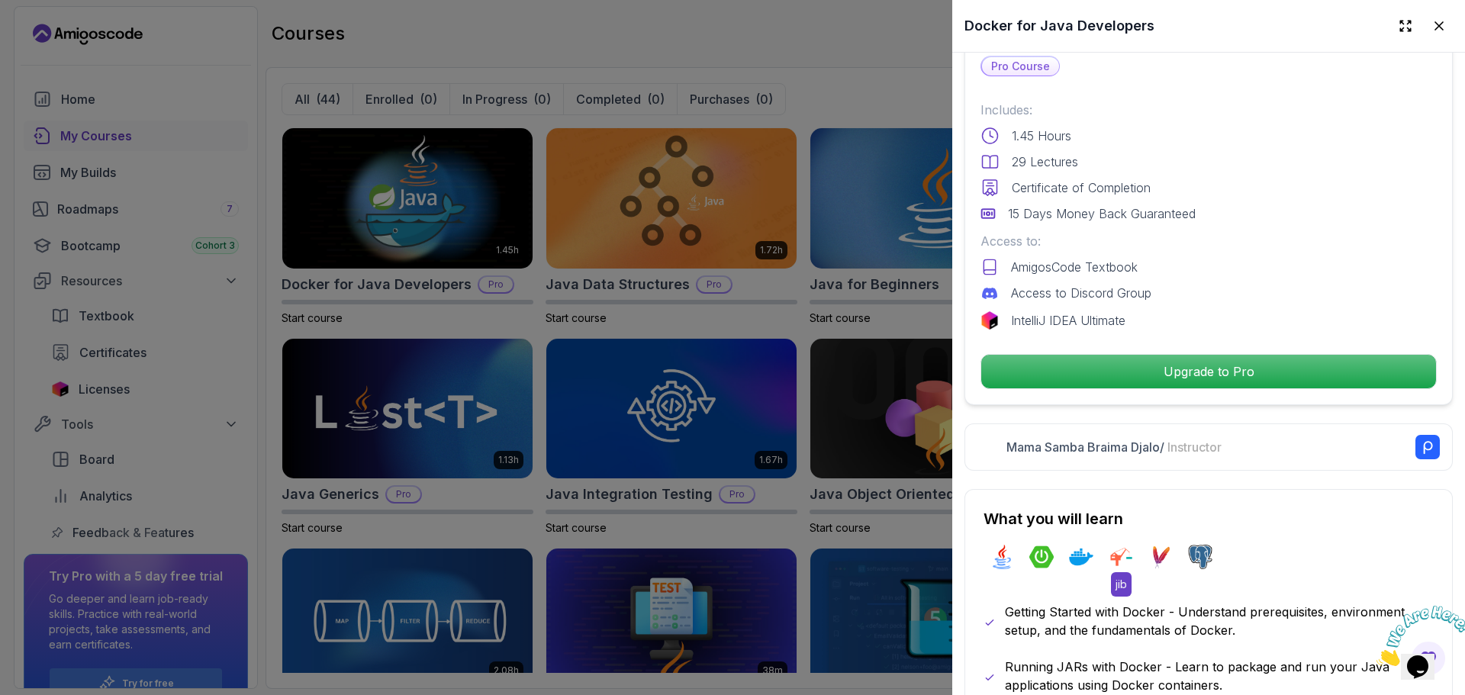
scroll to position [458, 0]
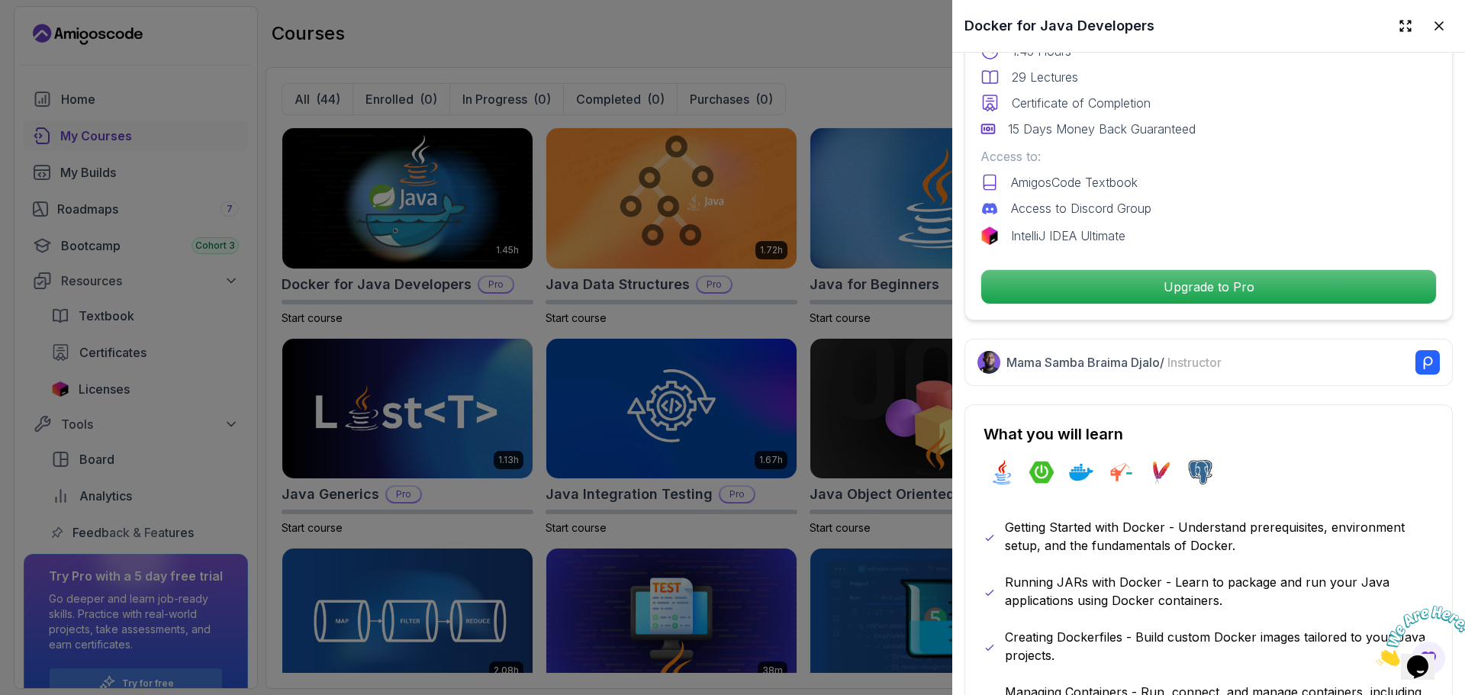
click at [1432, 29] on icon at bounding box center [1439, 25] width 15 height 15
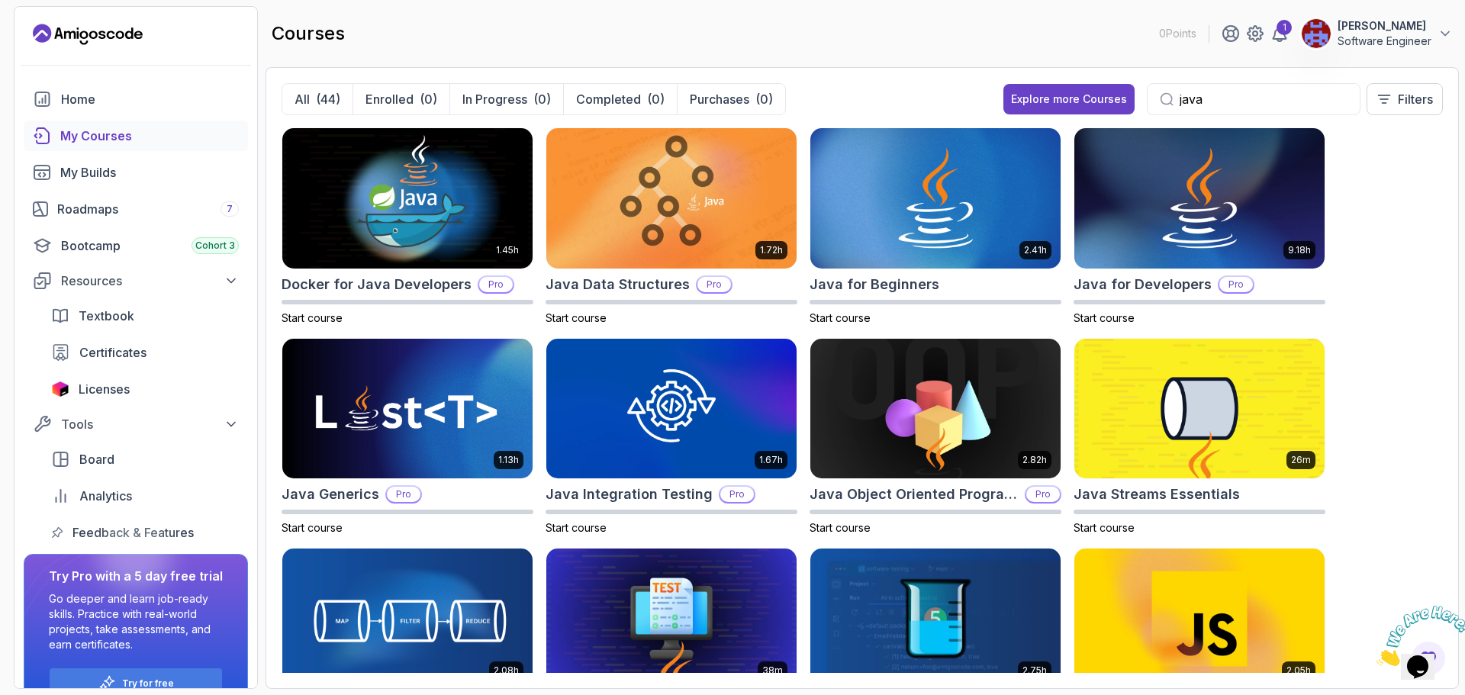
click at [108, 140] on div "My Courses" at bounding box center [149, 136] width 179 height 18
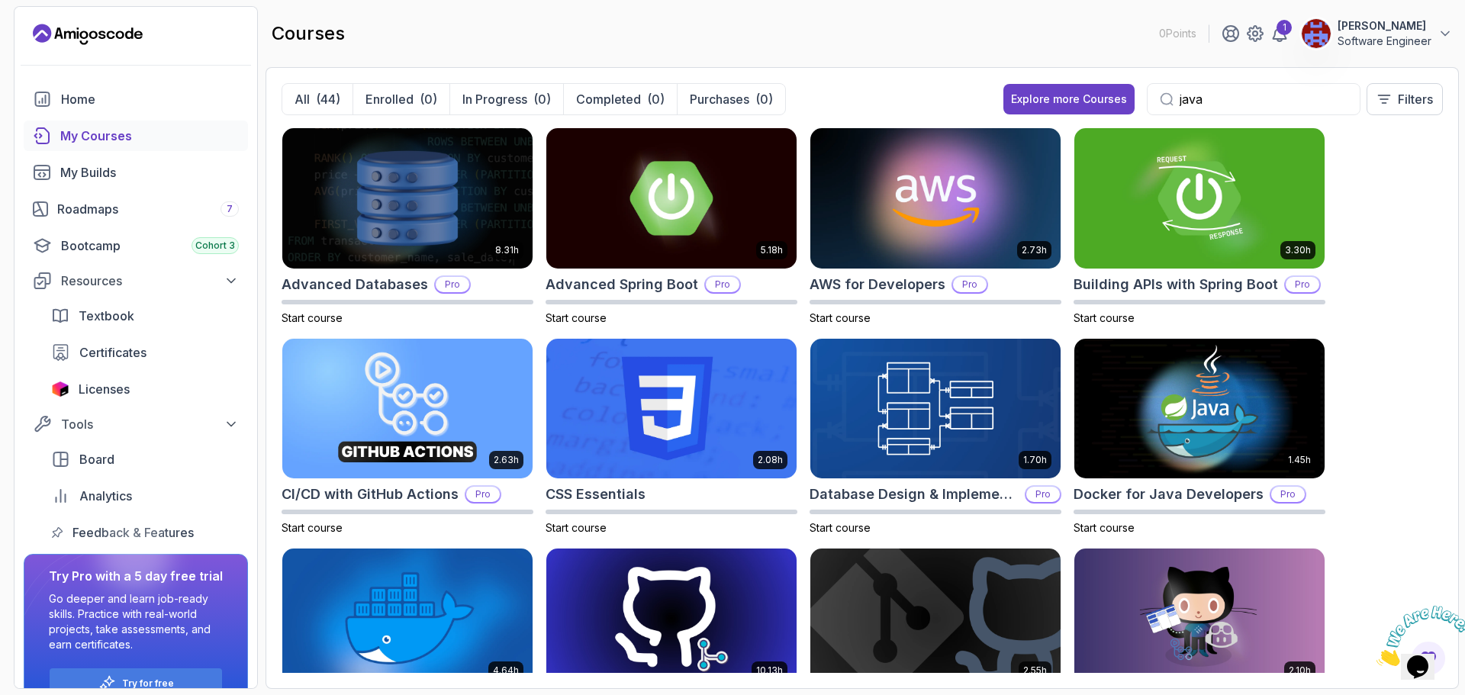
drag, startPoint x: 611, startPoint y: 284, endPoint x: 563, endPoint y: 332, distance: 68.0
click at [563, 332] on div "8.31h Advanced Databases Pro Start course 5.18h Advanced Spring Boot Pro Start …" at bounding box center [863, 400] width 1162 height 546
drag, startPoint x: 575, startPoint y: 321, endPoint x: 579, endPoint y: 202, distance: 118.4
drag, startPoint x: 579, startPoint y: 202, endPoint x: 620, endPoint y: 200, distance: 40.5
click at [620, 200] on img at bounding box center [671, 197] width 263 height 147
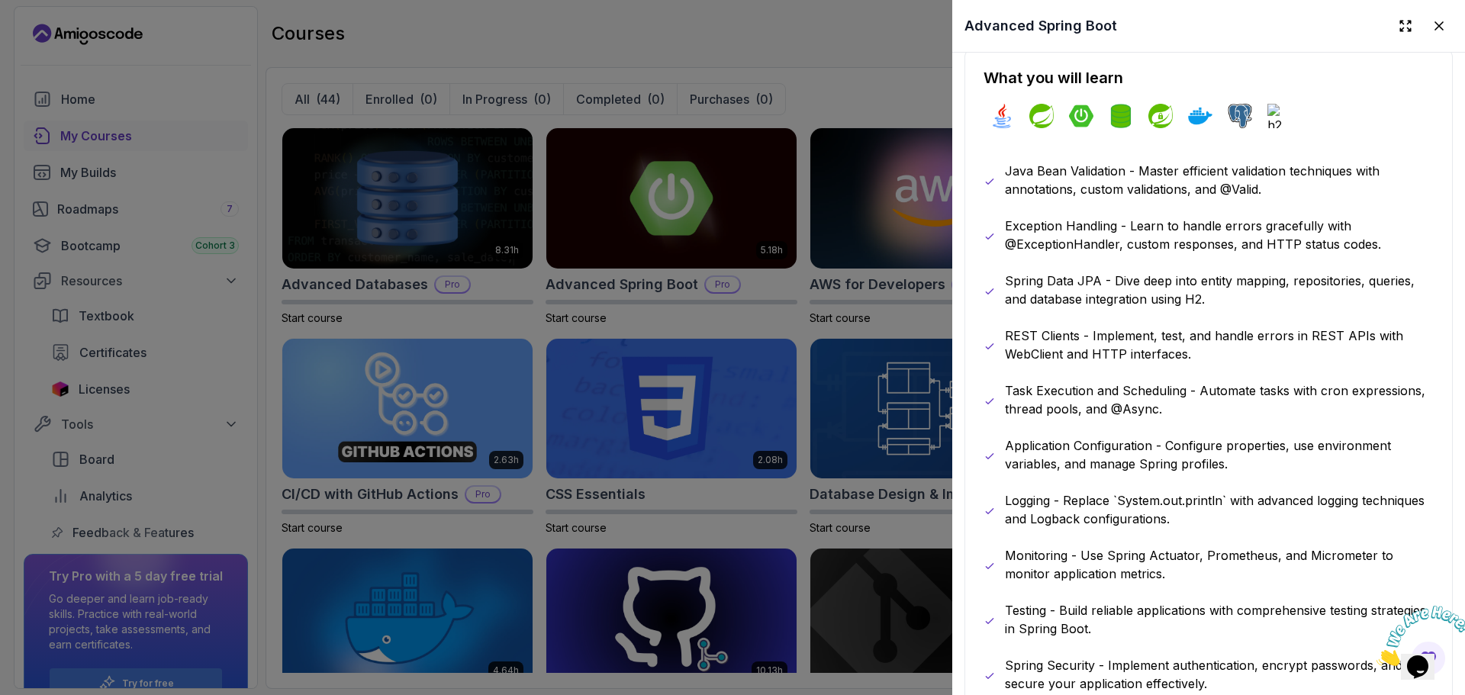
scroll to position [840, 0]
click at [852, 98] on div at bounding box center [732, 347] width 1465 height 695
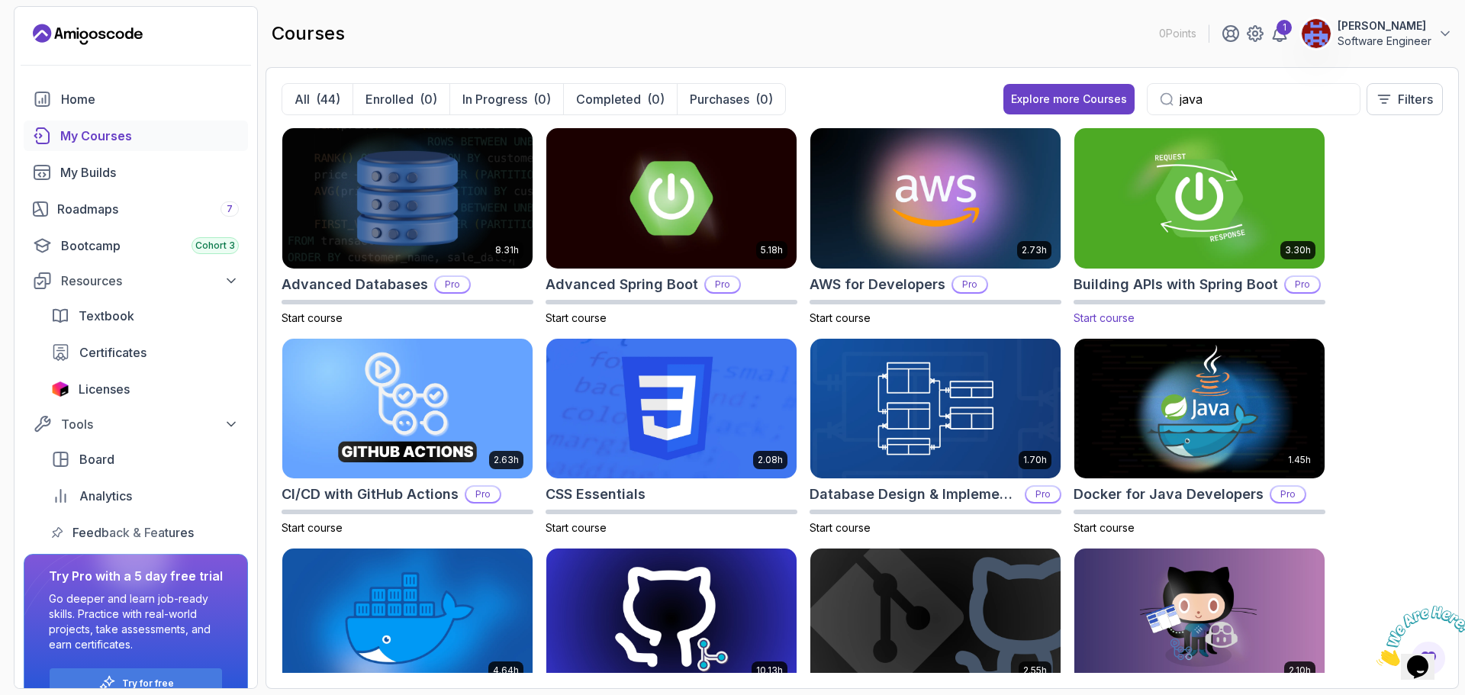
click at [1200, 237] on img at bounding box center [1200, 197] width 263 height 147
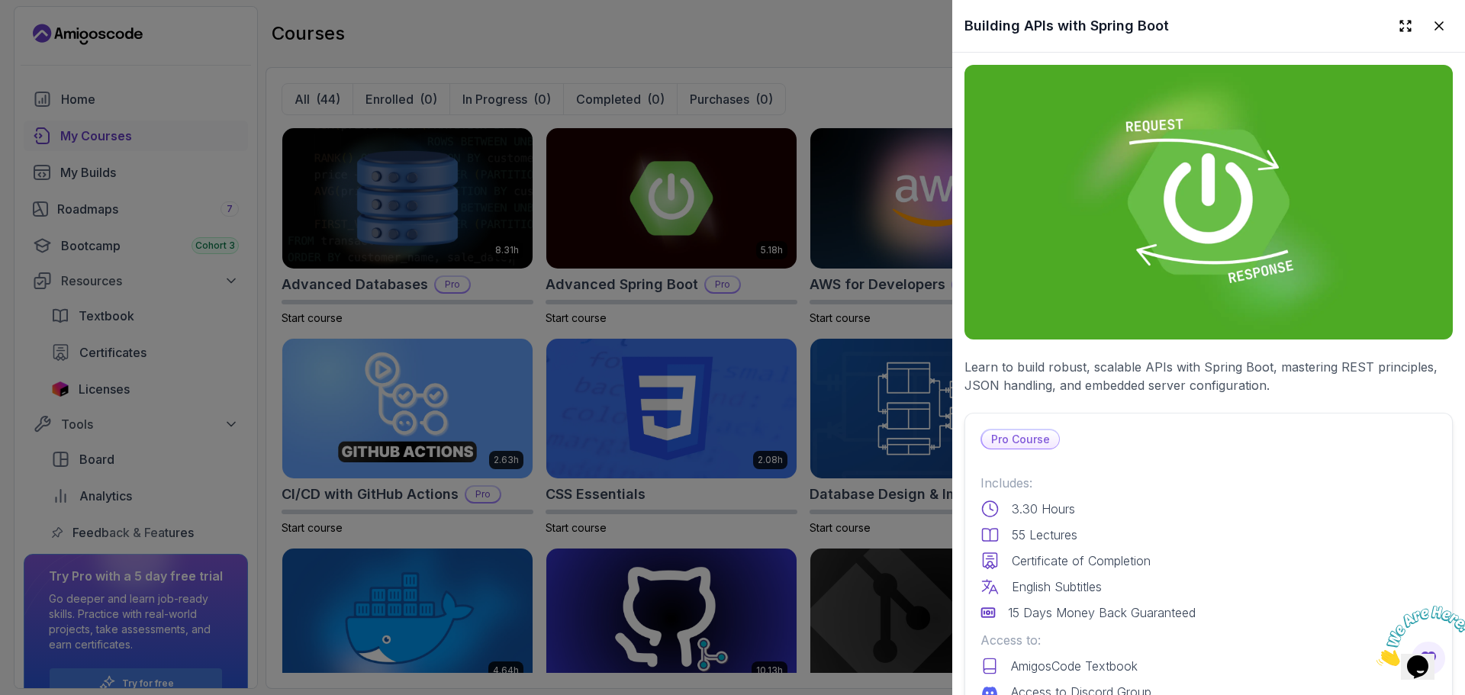
click at [1104, 367] on p "Learn to build robust, scalable APIs with Spring Boot, mastering REST principle…" at bounding box center [1209, 376] width 488 height 37
click at [886, 76] on div at bounding box center [732, 347] width 1465 height 695
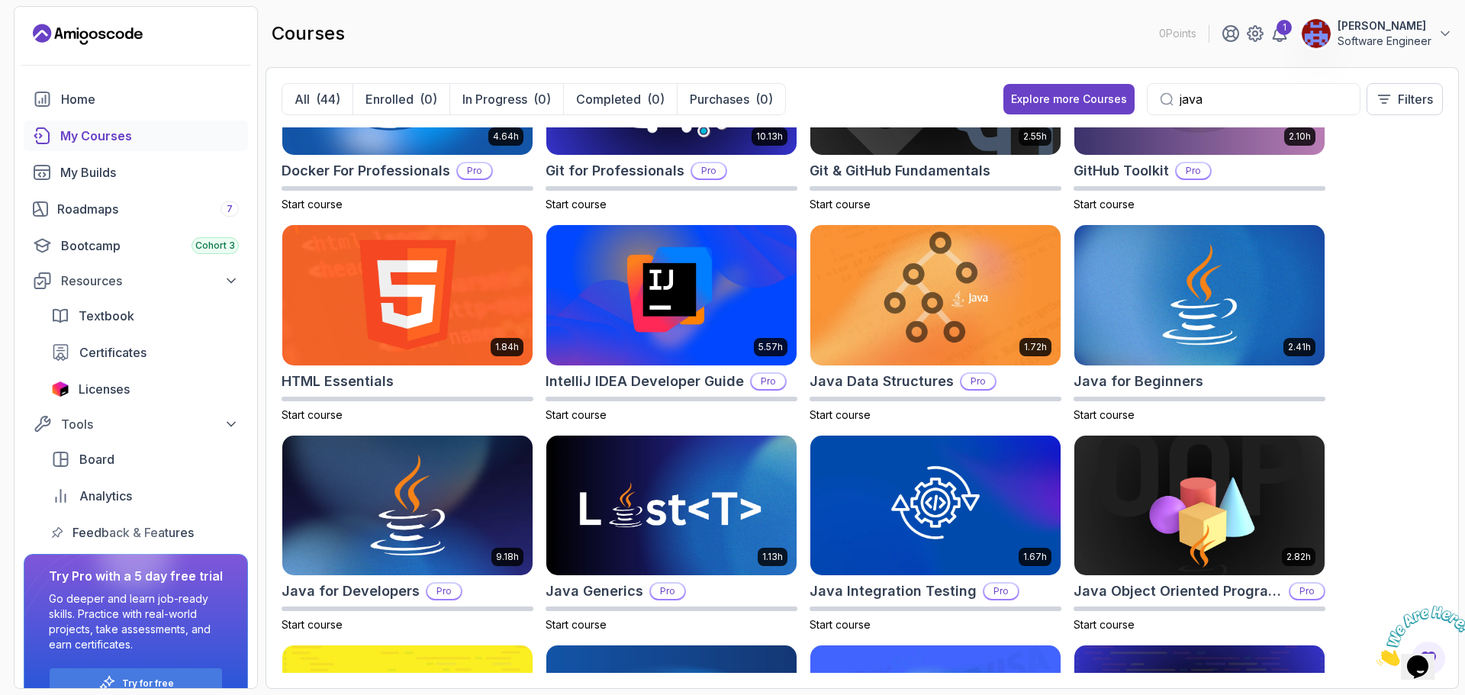
scroll to position [0, 0]
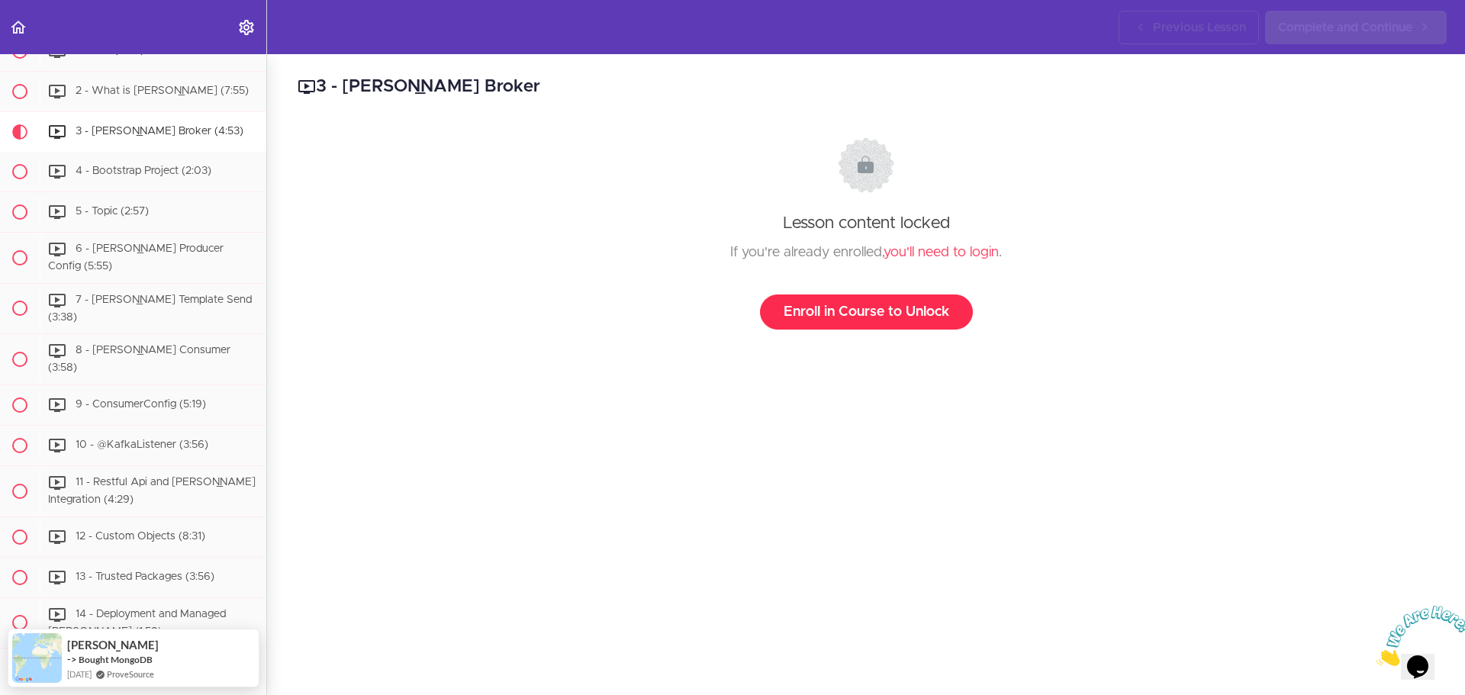
click at [864, 314] on link "Enroll in Course to Unlock" at bounding box center [866, 312] width 213 height 35
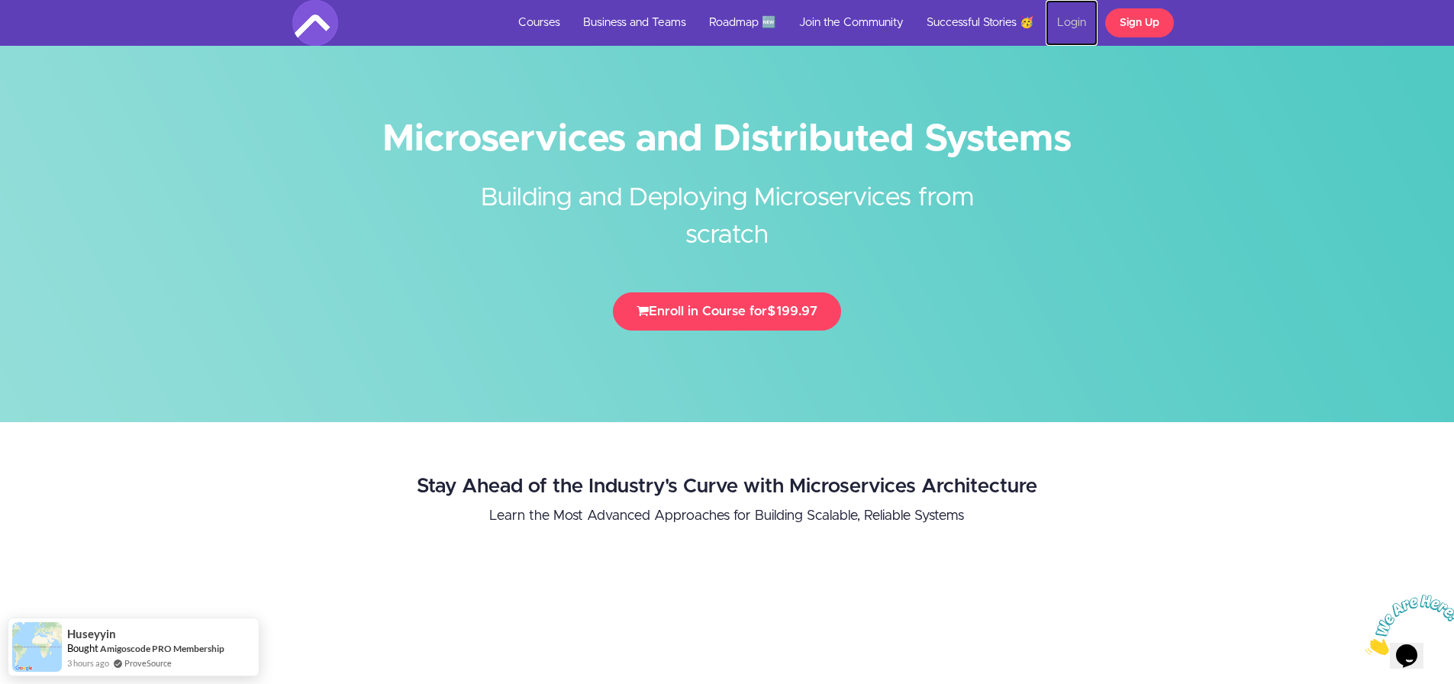
click at [1076, 24] on link "Login" at bounding box center [1072, 23] width 52 height 46
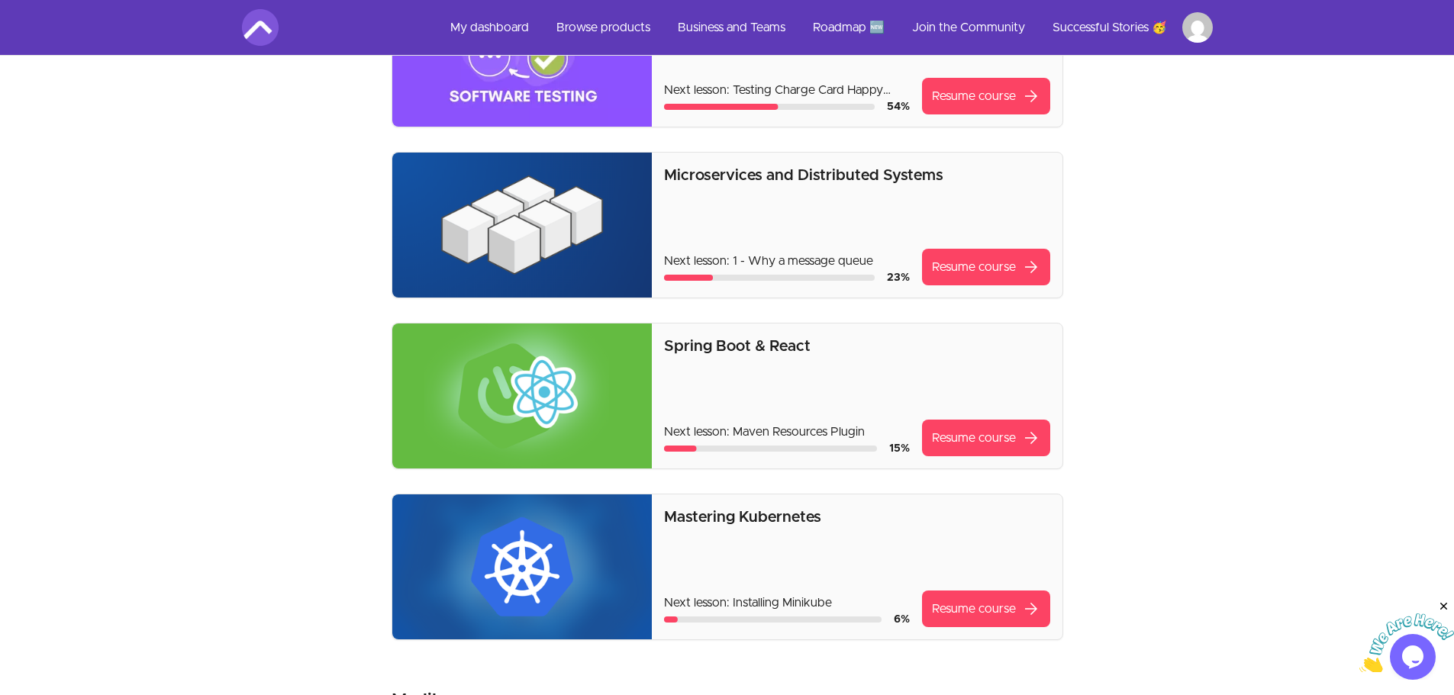
scroll to position [76, 0]
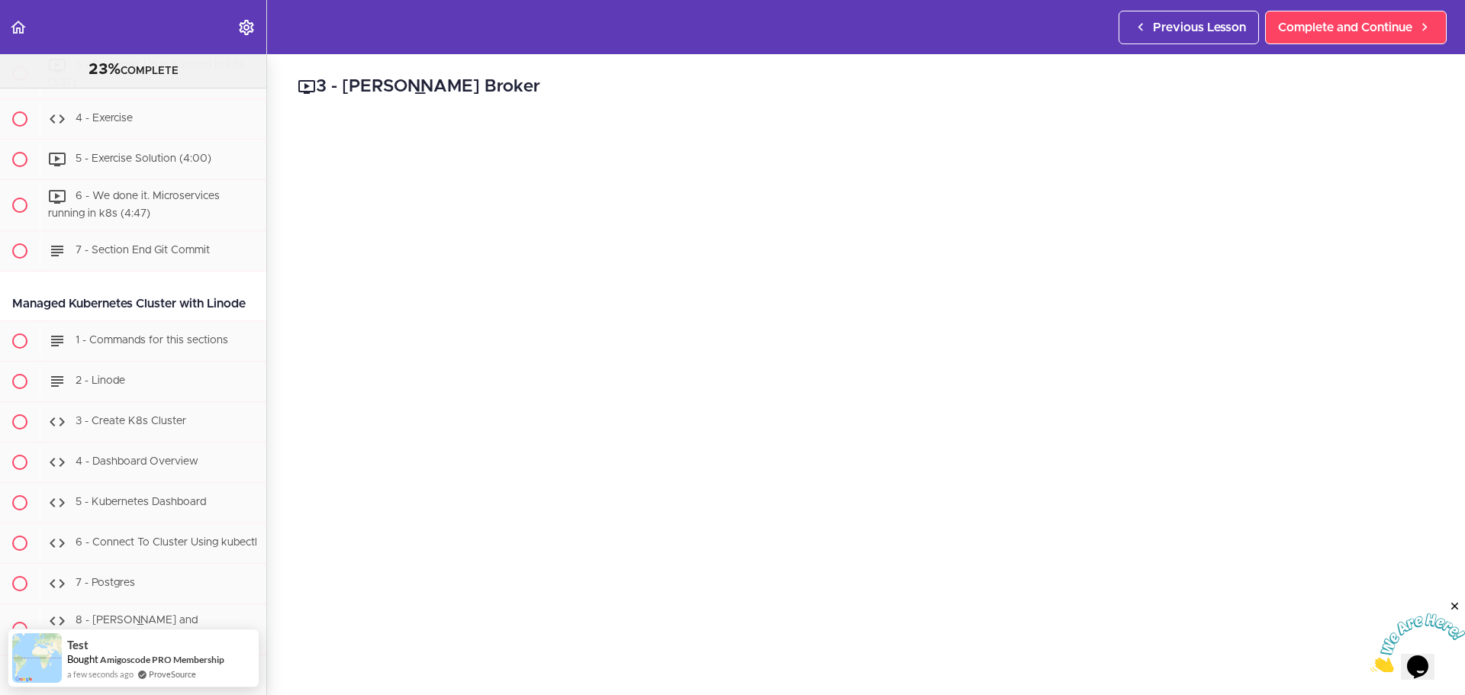
scroll to position [6760, 0]
